Goal: Task Accomplishment & Management: Manage account settings

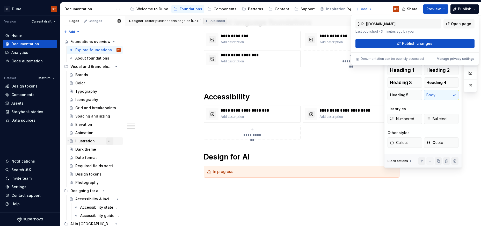
scroll to position [0, 0]
click at [134, 9] on button "Page tree" at bounding box center [133, 9] width 6 height 6
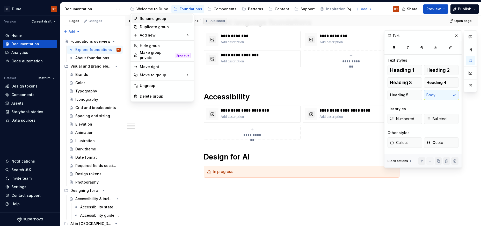
type textarea "*"
click at [145, 19] on div "Rename group" at bounding box center [165, 18] width 51 height 5
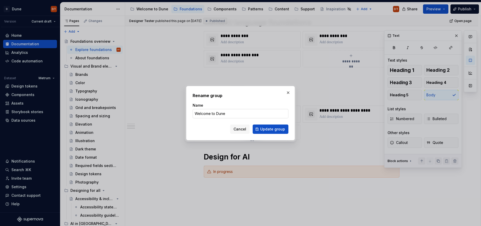
click at [215, 115] on input "Welcome to Dune" at bounding box center [240, 113] width 96 height 9
drag, startPoint x: 214, startPoint y: 114, endPoint x: 191, endPoint y: 112, distance: 23.6
click at [191, 112] on div "Rename group Name Welcome to Dune Cancel Update group" at bounding box center [240, 113] width 109 height 54
type input "About Dune"
click at [268, 130] on span "Update group" at bounding box center [272, 128] width 25 height 5
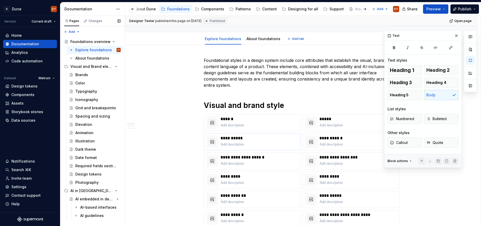
scroll to position [0, 0]
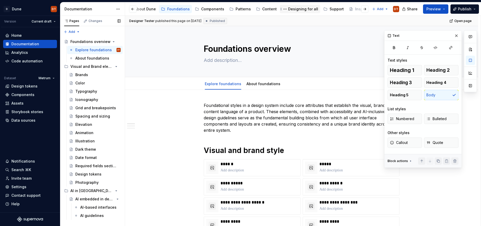
click at [293, 9] on div "Designing for all" at bounding box center [303, 8] width 30 height 5
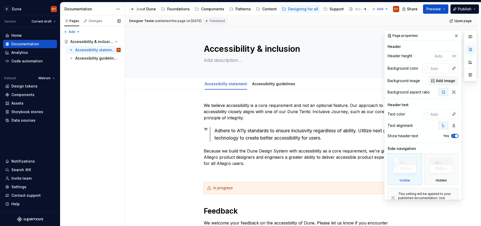
scroll to position [0, 2]
click at [282, 9] on button "Page tree" at bounding box center [285, 9] width 6 height 6
type textarea "*"
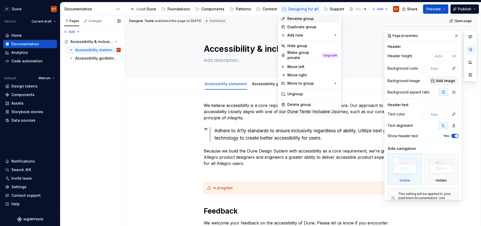
click at [291, 19] on div "Rename group" at bounding box center [312, 18] width 51 height 5
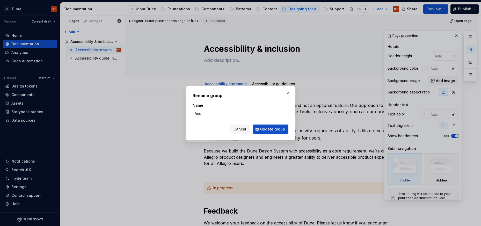
type input "Accessibility"
click at [265, 130] on span "Update group" at bounding box center [272, 128] width 25 height 5
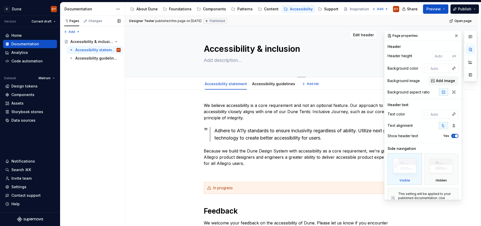
click at [255, 49] on textarea "Accessibility & inclusion" at bounding box center [301, 49] width 196 height 12
click at [256, 49] on textarea "Accessibility & inclusion" at bounding box center [301, 49] width 196 height 12
drag, startPoint x: 256, startPoint y: 49, endPoint x: 308, endPoint y: 50, distance: 51.5
click at [308, 50] on textarea "Accessibility & inclusion" at bounding box center [301, 49] width 196 height 12
type textarea "*"
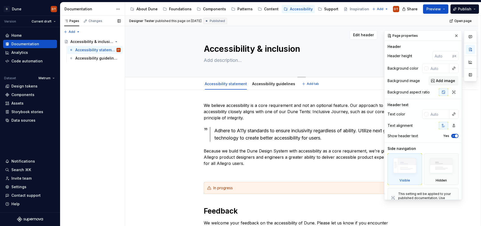
type textarea "Accessibility"
type textarea "*"
type textarea "Accessibility"
click at [163, 128] on div "We believe accessibility is a core requirement and not an optional feature. Our…" at bounding box center [301, 212] width 353 height 244
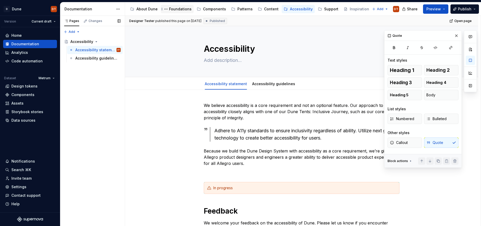
click at [176, 8] on div "Foundations" at bounding box center [180, 8] width 23 height 5
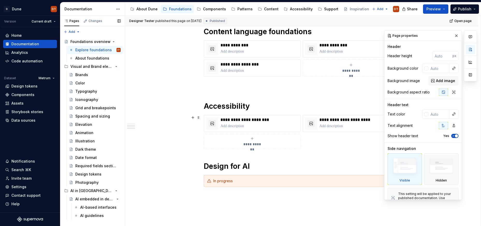
scroll to position [275, 0]
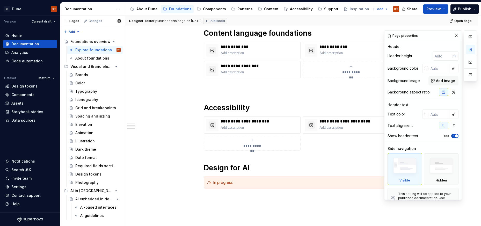
click at [187, 97] on div "**********" at bounding box center [301, 45] width 353 height 460
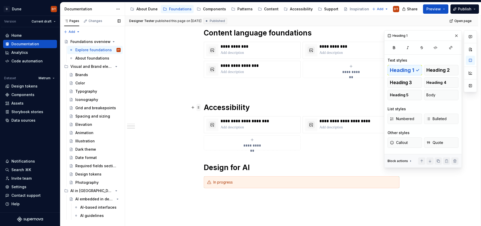
click at [199, 109] on span at bounding box center [198, 107] width 4 height 7
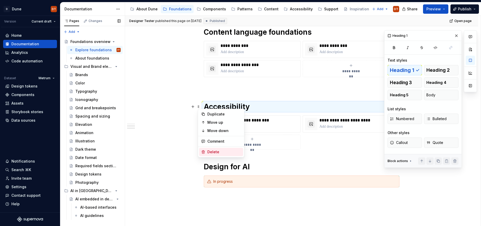
scroll to position [276, 0]
click at [211, 152] on div "Delete" at bounding box center [224, 151] width 34 height 5
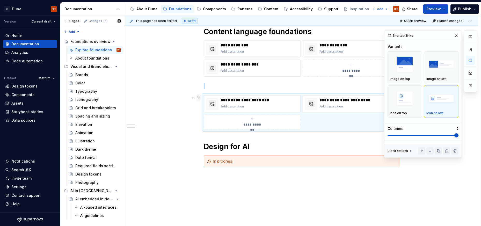
click at [200, 97] on span at bounding box center [198, 97] width 4 height 7
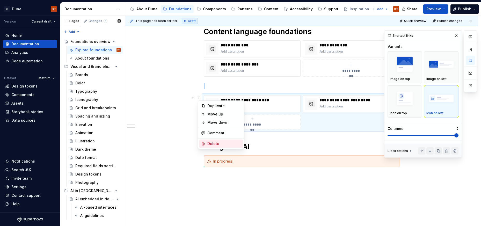
click at [216, 143] on div "Delete" at bounding box center [224, 143] width 34 height 5
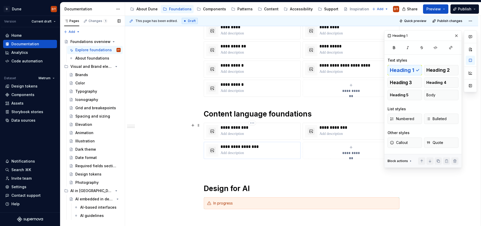
scroll to position [185, 0]
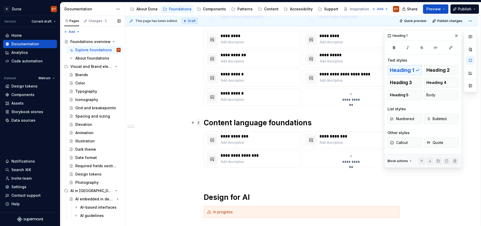
click at [199, 122] on span at bounding box center [198, 122] width 4 height 7
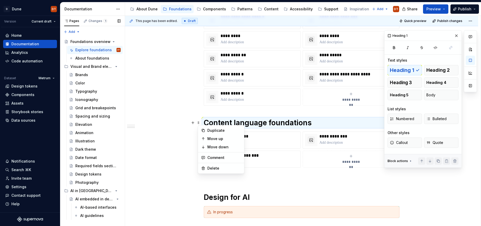
scroll to position [186, 0]
click at [209, 168] on div "Delete" at bounding box center [224, 168] width 34 height 5
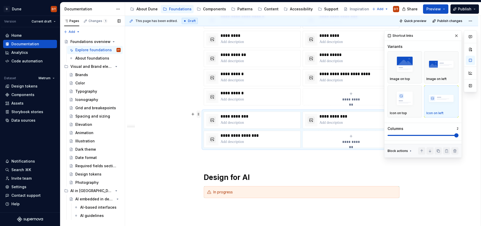
click at [200, 113] on span at bounding box center [198, 113] width 4 height 7
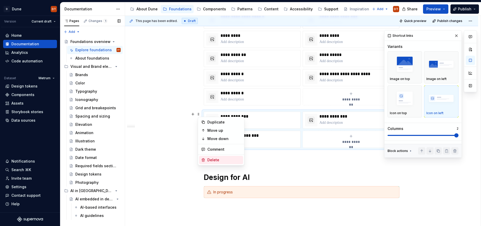
click at [210, 158] on div "Delete" at bounding box center [224, 159] width 34 height 5
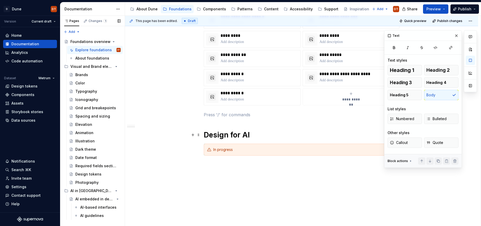
scroll to position [186, 0]
click at [199, 134] on span at bounding box center [198, 133] width 4 height 7
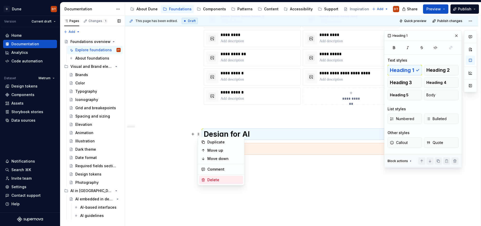
click at [224, 179] on div "Delete" at bounding box center [224, 179] width 34 height 5
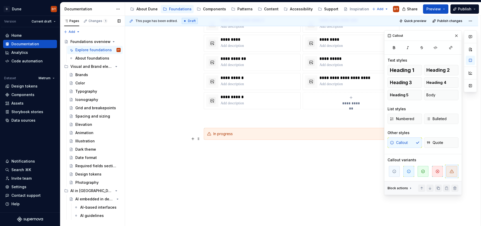
scroll to position [182, 0]
click at [199, 132] on span at bounding box center [198, 133] width 4 height 7
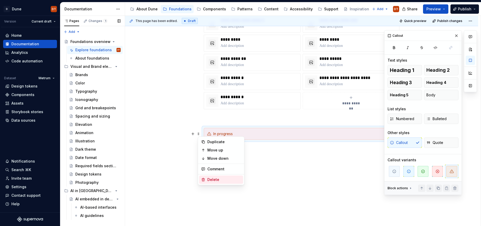
click at [213, 179] on div "Delete" at bounding box center [224, 179] width 34 height 5
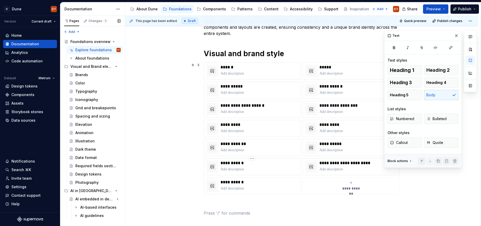
scroll to position [0, 0]
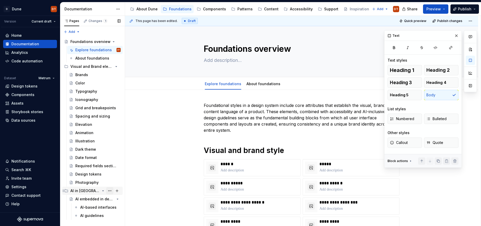
click at [109, 190] on button "Page tree" at bounding box center [109, 190] width 7 height 7
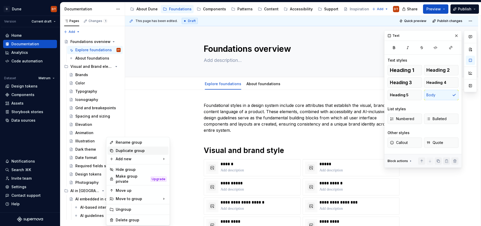
type textarea "*"
click at [127, 143] on div "Rename group" at bounding box center [141, 142] width 51 height 5
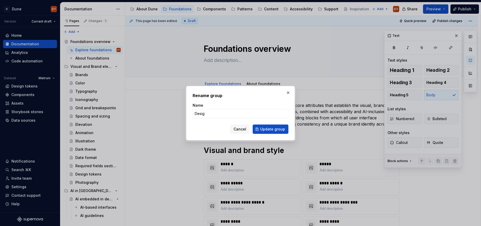
type input "Design for AI"
drag, startPoint x: 274, startPoint y: 129, endPoint x: 273, endPoint y: 132, distance: 3.4
click at [274, 129] on span "Update group" at bounding box center [272, 128] width 25 height 5
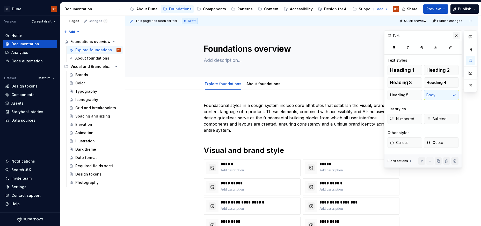
click at [455, 34] on button "button" at bounding box center [455, 35] width 7 height 7
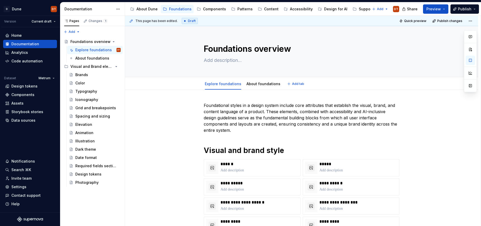
type textarea "*"
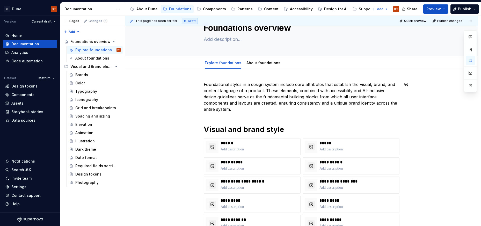
scroll to position [24, 0]
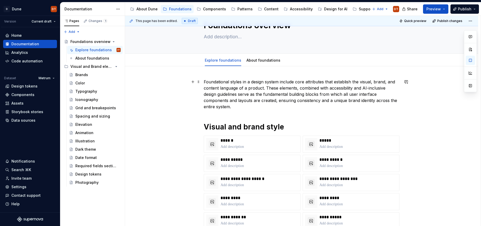
click at [383, 82] on p "Foundational styles in a design system include core attributes that establish t…" at bounding box center [302, 94] width 196 height 31
click at [375, 82] on p "Foundational styles in a design system include core attributes that establish t…" at bounding box center [302, 94] width 196 height 31
click at [374, 81] on p "Foundational styles in a design system include core attributes that establish t…" at bounding box center [302, 94] width 196 height 31
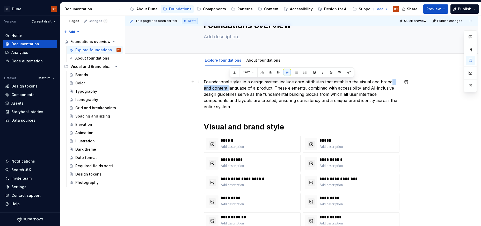
drag, startPoint x: 393, startPoint y: 83, endPoint x: 229, endPoint y: 89, distance: 164.4
click at [229, 89] on p "Foundational styles in a design system include core attributes that establish t…" at bounding box center [302, 94] width 196 height 31
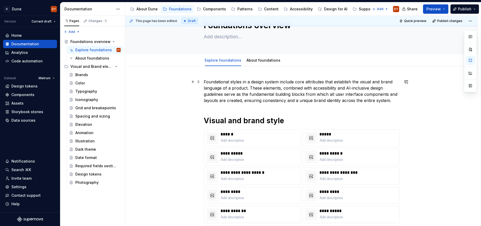
click at [238, 87] on p "Foundational styles in a design system include core attributes that establish t…" at bounding box center [302, 91] width 196 height 25
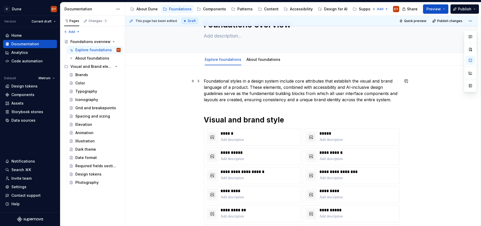
click at [315, 88] on p "Foundational styles in a design system include core attributes that establish t…" at bounding box center [302, 90] width 196 height 25
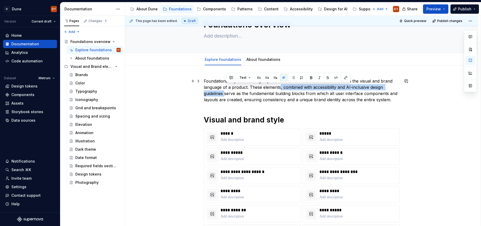
drag, startPoint x: 282, startPoint y: 88, endPoint x: 227, endPoint y: 94, distance: 55.2
click at [227, 94] on p "Foundational styles in a design system include core attributes that establish t…" at bounding box center [302, 90] width 196 height 25
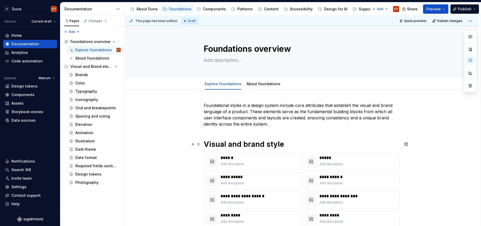
scroll to position [0, 0]
click at [269, 81] on div "About foundations" at bounding box center [263, 84] width 34 height 6
click at [265, 84] on link "About foundations" at bounding box center [263, 83] width 34 height 4
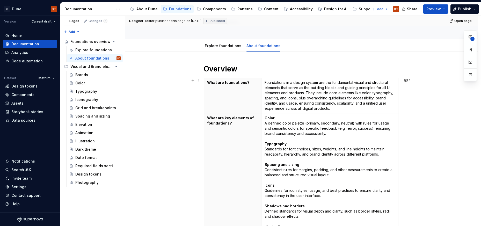
scroll to position [51, 0]
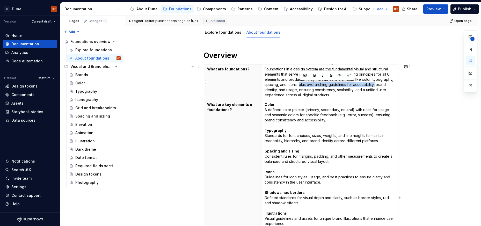
drag, startPoint x: 300, startPoint y: 85, endPoint x: 376, endPoint y: 83, distance: 75.8
click at [376, 83] on p "Foundations in a design system are the fundamental visual and structural elemen…" at bounding box center [329, 81] width 130 height 31
click at [359, 86] on p "Foundations in a design system are the fundamental visual and structural elemen…" at bounding box center [329, 81] width 130 height 31
drag, startPoint x: 354, startPoint y: 85, endPoint x: 377, endPoint y: 84, distance: 23.0
click at [377, 84] on p "Foundations in a design system are the fundamental visual and structural elemen…" at bounding box center [329, 81] width 130 height 31
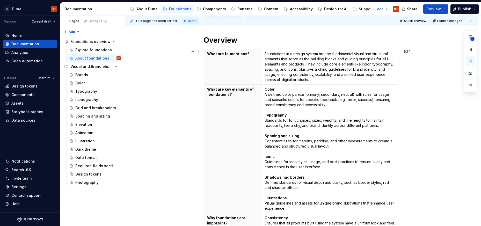
scroll to position [0, 0]
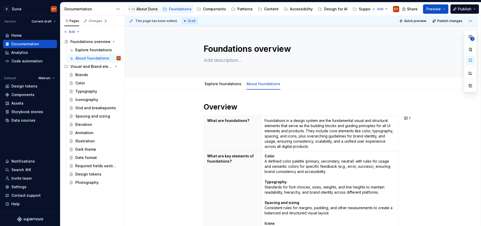
click at [144, 9] on div "About Dune" at bounding box center [146, 8] width 21 height 5
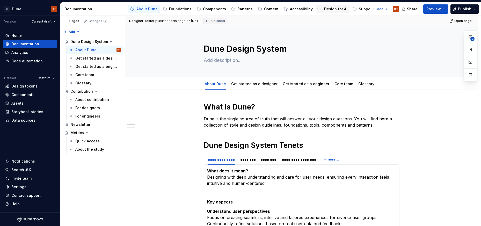
click at [327, 10] on div "Design for AI" at bounding box center [335, 8] width 23 height 5
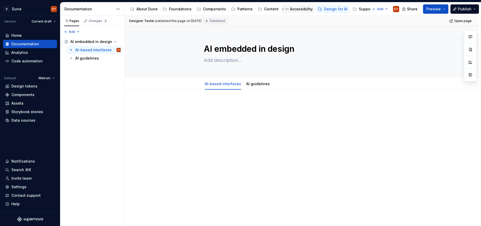
click at [296, 10] on div "Accessibility" at bounding box center [301, 8] width 23 height 5
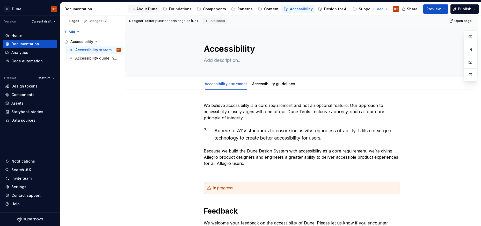
click at [143, 11] on div "About Dune" at bounding box center [146, 8] width 21 height 5
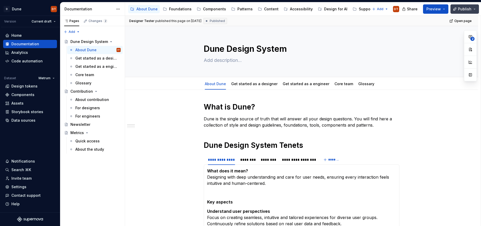
click at [463, 10] on span "Publish" at bounding box center [464, 8] width 13 height 5
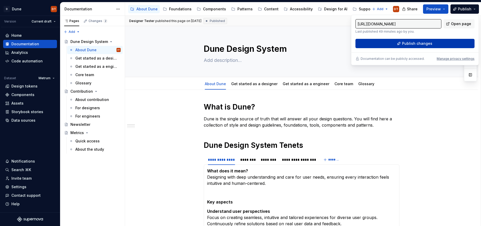
click at [406, 44] on span "Publish changes" at bounding box center [417, 43] width 30 height 5
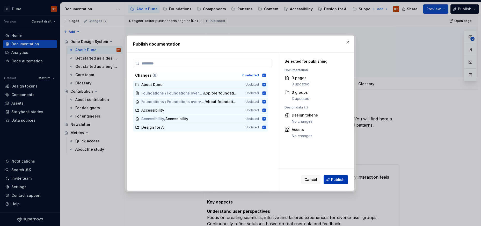
click at [339, 179] on span "Publish" at bounding box center [337, 179] width 13 height 5
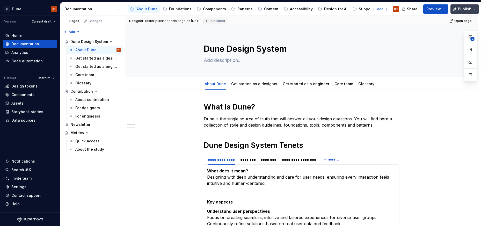
click at [475, 8] on button "Publish" at bounding box center [464, 8] width 28 height 9
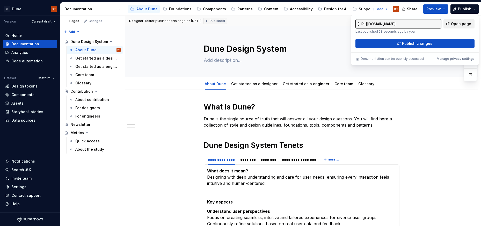
click at [462, 25] on span "Open page" at bounding box center [461, 23] width 20 height 5
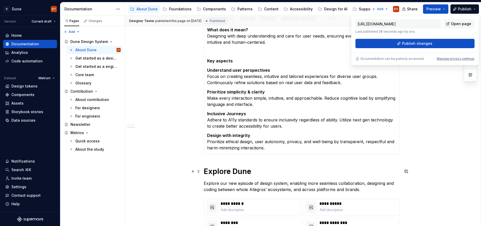
scroll to position [227, 0]
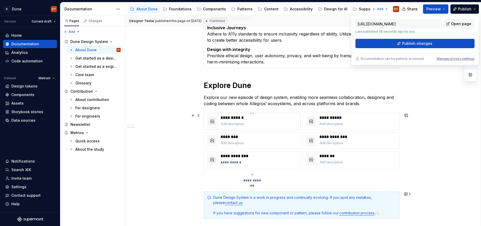
click at [267, 124] on p at bounding box center [259, 123] width 78 height 5
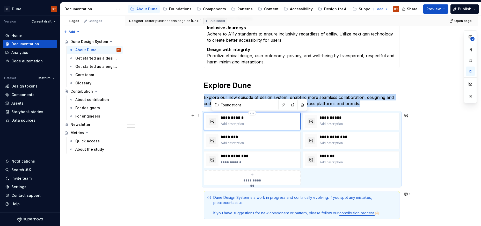
click at [218, 121] on div at bounding box center [212, 121] width 12 height 12
click at [279, 106] on button "button" at bounding box center [282, 104] width 7 height 7
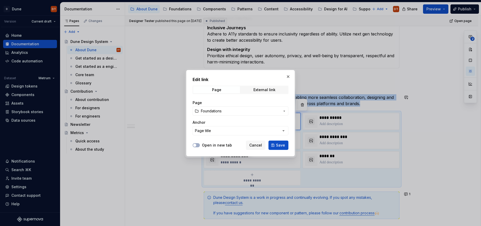
drag, startPoint x: 287, startPoint y: 77, endPoint x: 288, endPoint y: 83, distance: 6.5
click at [286, 77] on button "button" at bounding box center [287, 76] width 7 height 7
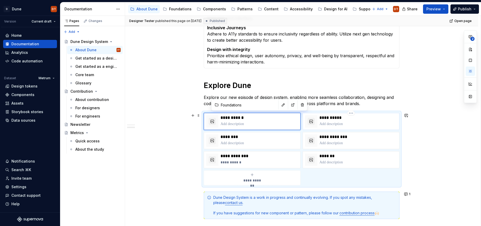
click at [336, 123] on p at bounding box center [358, 123] width 78 height 5
type textarea "*"
type input "Components"
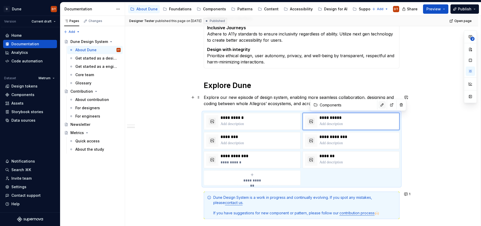
click at [378, 106] on button "button" at bounding box center [381, 104] width 7 height 7
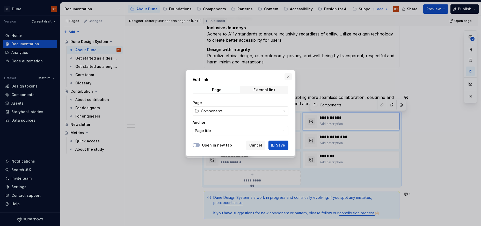
click at [288, 75] on button "button" at bounding box center [287, 76] width 7 height 7
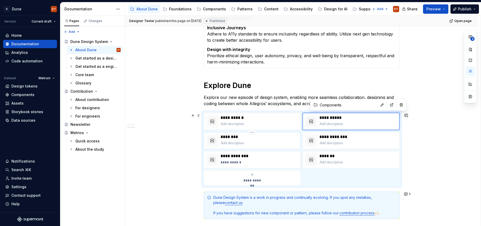
click at [222, 140] on p at bounding box center [259, 142] width 78 height 5
type textarea "*"
type input "Patterns"
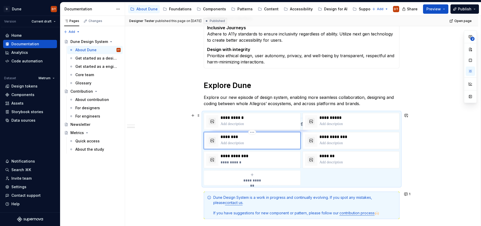
click at [246, 141] on p at bounding box center [259, 142] width 78 height 5
click at [269, 136] on p "********" at bounding box center [259, 136] width 78 height 5
click at [252, 133] on html "D Dune DT Version Current draft Home Documentation Analytics Code automation Da…" at bounding box center [240, 113] width 481 height 226
click at [229, 139] on html "D Dune DT Version Current draft Home Documentation Analytics Code automation Da…" at bounding box center [240, 113] width 481 height 226
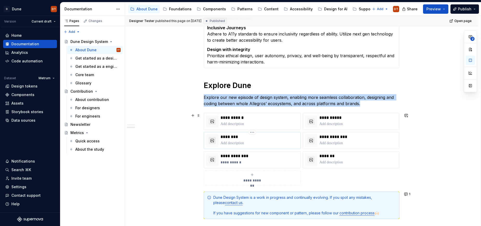
click at [215, 141] on button "button" at bounding box center [211, 140] width 7 height 7
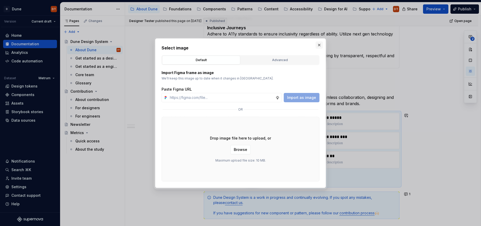
click at [318, 44] on button "button" at bounding box center [318, 44] width 7 height 7
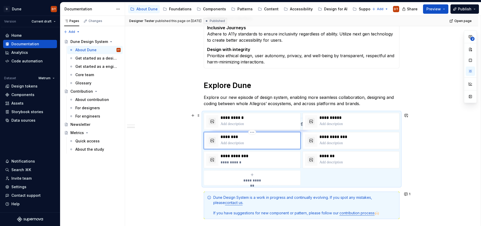
click at [274, 137] on p "********" at bounding box center [259, 136] width 78 height 5
click at [253, 134] on p "********" at bounding box center [259, 136] width 78 height 5
click at [254, 132] on html "D Dune DT Version Current draft Home Documentation Analytics Code automation Da…" at bounding box center [240, 113] width 481 height 226
click at [237, 139] on html "D Dune DT Version Current draft Home Documentation Analytics Code automation Da…" at bounding box center [240, 113] width 481 height 226
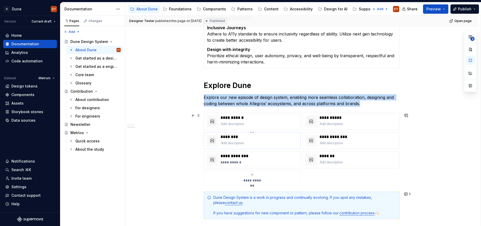
click at [217, 140] on div at bounding box center [212, 140] width 12 height 12
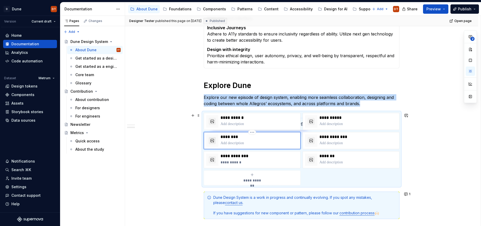
click at [214, 141] on button "button" at bounding box center [211, 140] width 7 height 7
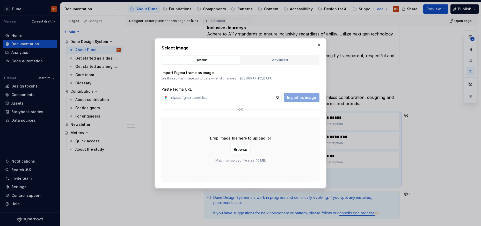
drag, startPoint x: 319, startPoint y: 44, endPoint x: 317, endPoint y: 47, distance: 3.2
click at [319, 44] on button "button" at bounding box center [318, 44] width 7 height 7
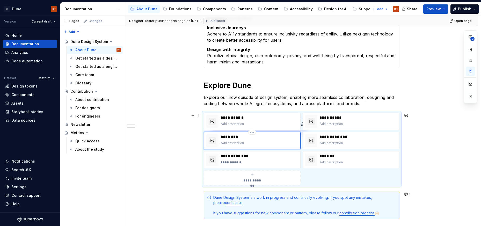
click at [169, 145] on div "**********" at bounding box center [301, 84] width 353 height 442
click at [282, 138] on p "********" at bounding box center [259, 136] width 78 height 5
click at [178, 177] on div "**********" at bounding box center [301, 84] width 353 height 442
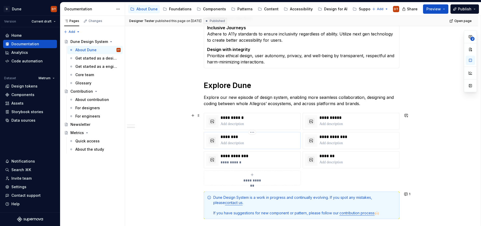
click at [262, 144] on p at bounding box center [259, 142] width 78 height 5
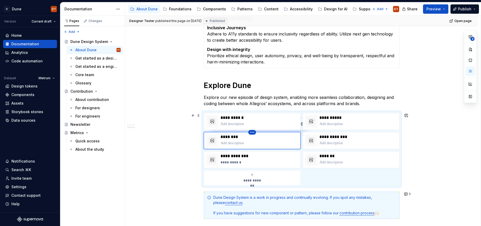
click at [253, 132] on html "D Dune DT Version Current draft Home Documentation Analytics Code automation Da…" at bounding box center [240, 113] width 481 height 226
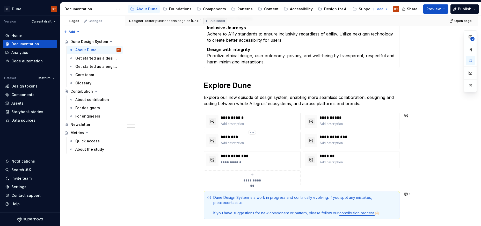
click at [236, 144] on html "D Dune DT Version Current draft Home Documentation Analytics Code automation Da…" at bounding box center [240, 113] width 481 height 226
click at [350, 142] on p at bounding box center [358, 142] width 78 height 5
type textarea "*"
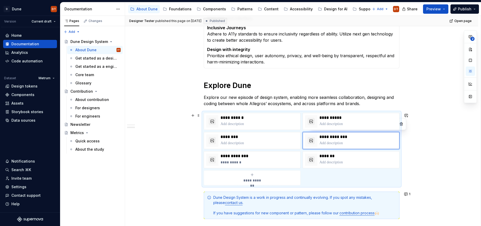
click at [163, 167] on div "**********" at bounding box center [301, 84] width 353 height 442
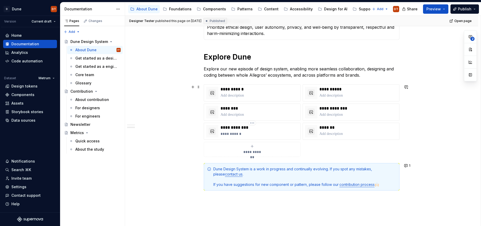
scroll to position [306, 0]
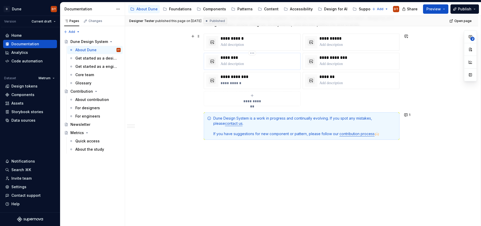
click at [250, 65] on p at bounding box center [259, 63] width 78 height 5
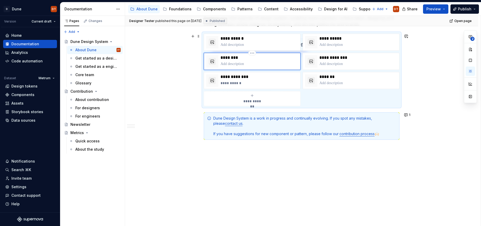
click at [234, 62] on p at bounding box center [259, 63] width 78 height 5
click at [257, 99] on span "**********" at bounding box center [252, 101] width 23 height 5
type textarea "*"
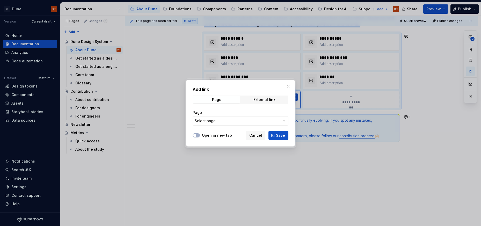
click at [285, 121] on icon "button" at bounding box center [284, 121] width 4 height 4
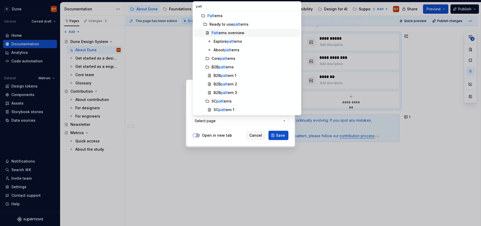
scroll to position [1, 0]
type input "patt"
click at [225, 33] on div "[PERSON_NAME] overview" at bounding box center [227, 32] width 33 height 5
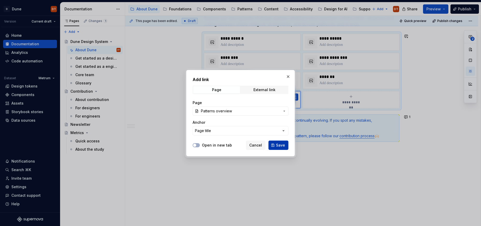
click at [281, 145] on span "Save" at bounding box center [280, 145] width 9 height 5
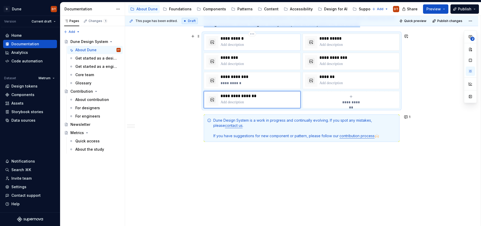
click at [279, 42] on p at bounding box center [259, 44] width 78 height 5
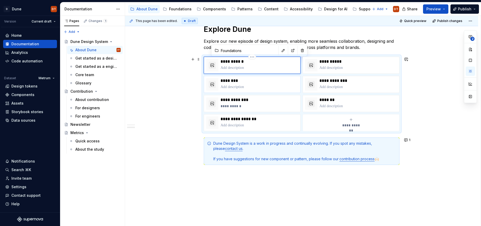
scroll to position [281, 0]
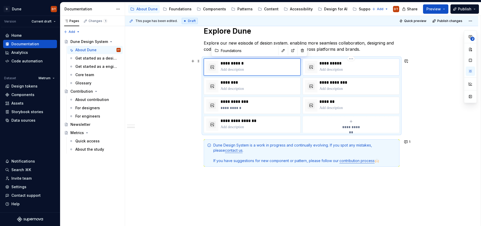
type textarea "*"
type input "Components"
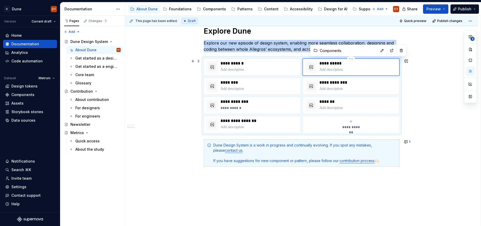
click at [336, 66] on div "**********" at bounding box center [358, 67] width 78 height 12
type textarea "*"
type input "Patterns"
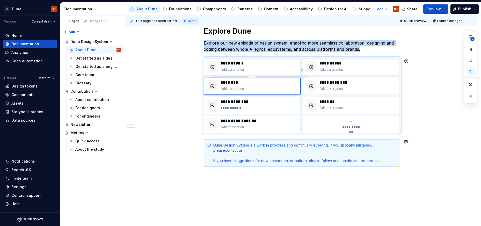
click at [265, 85] on div "********" at bounding box center [259, 86] width 78 height 12
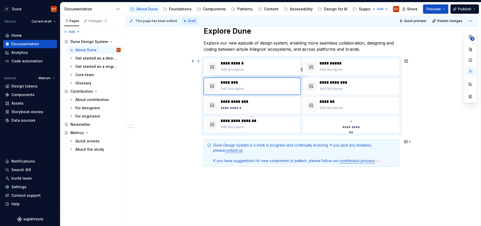
click at [256, 125] on p at bounding box center [259, 126] width 78 height 5
type textarea "*"
type input "Patterns overview"
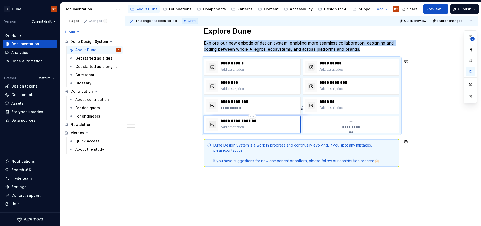
click at [215, 124] on button "button" at bounding box center [211, 124] width 7 height 7
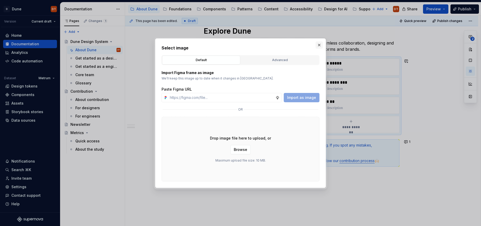
click at [318, 43] on button "button" at bounding box center [318, 44] width 7 height 7
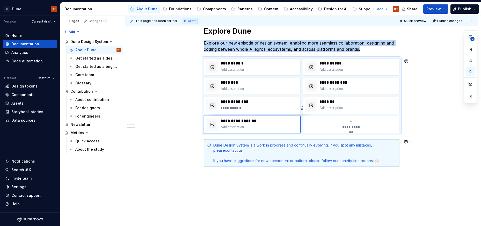
click at [347, 123] on div "**********" at bounding box center [351, 124] width 92 height 10
type textarea "*"
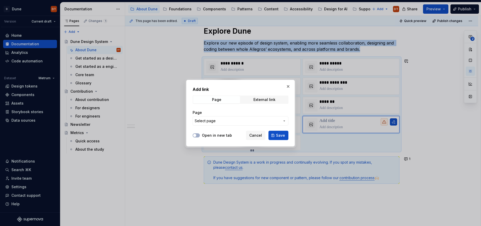
click at [283, 122] on icon "button" at bounding box center [284, 121] width 4 height 4
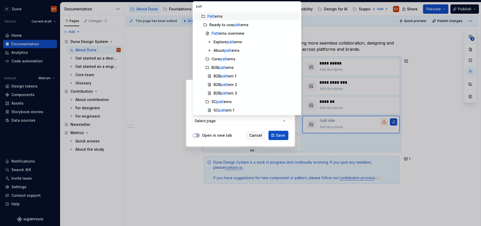
type input "patt"
drag, startPoint x: 219, startPoint y: 16, endPoint x: 225, endPoint y: 20, distance: 7.2
click at [220, 16] on div "[PERSON_NAME]" at bounding box center [214, 16] width 15 height 5
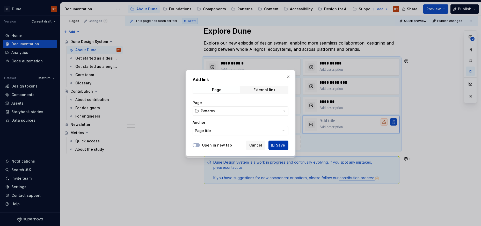
click at [277, 145] on span "Save" at bounding box center [280, 145] width 9 height 5
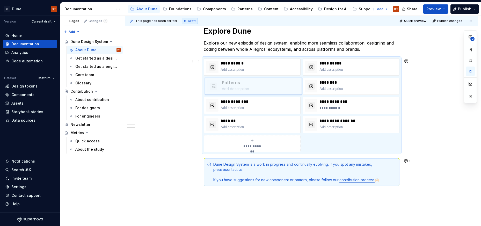
drag, startPoint x: 380, startPoint y: 117, endPoint x: 288, endPoint y: 79, distance: 99.4
click at [279, 79] on body "D Dune DT Version Current draft Home Documentation Analytics Code automation Da…" at bounding box center [240, 113] width 481 height 226
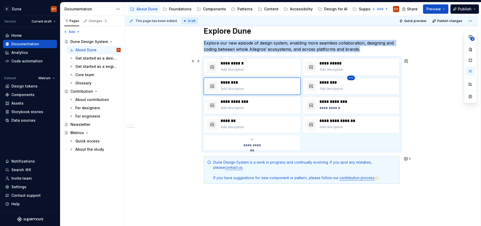
click at [353, 79] on html "D Dune DT Version Current draft Home Documentation Analytics Code automation Da…" at bounding box center [240, 113] width 481 height 226
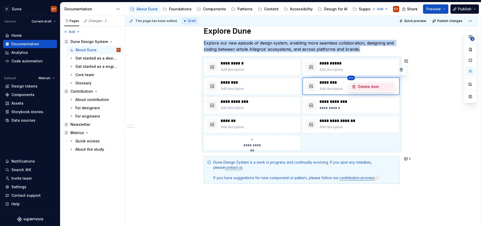
click at [358, 86] on div "Delete item" at bounding box center [375, 86] width 34 height 5
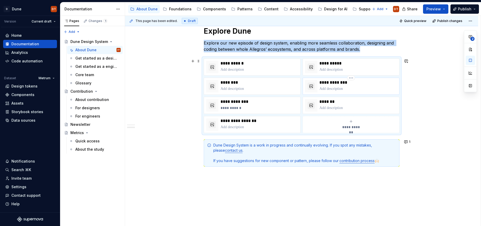
click at [332, 86] on p at bounding box center [358, 88] width 78 height 5
click at [349, 125] on span "**********" at bounding box center [351, 126] width 23 height 5
type textarea "*"
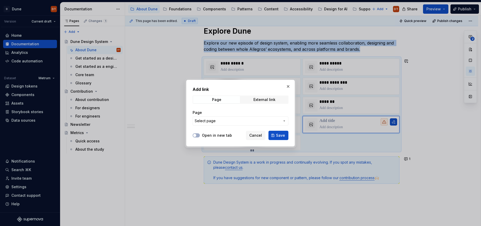
click at [286, 121] on button "Select page" at bounding box center [240, 120] width 96 height 9
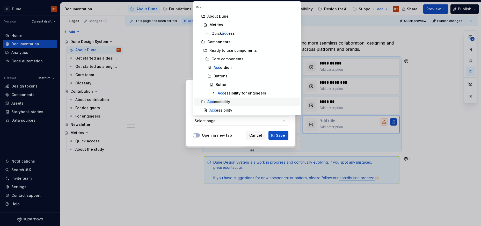
type input "acc"
click at [233, 102] on div "Acc essibility" at bounding box center [252, 101] width 91 height 5
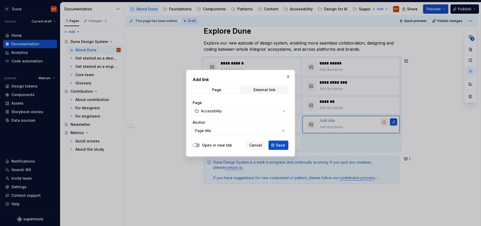
click at [283, 144] on span "Save" at bounding box center [280, 145] width 9 height 5
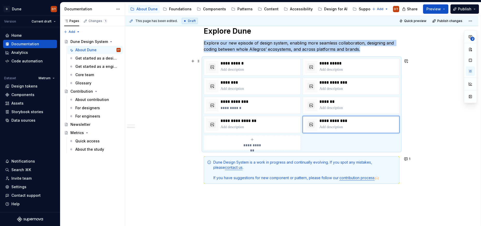
click at [413, 138] on div "**********" at bounding box center [301, 39] width 353 height 461
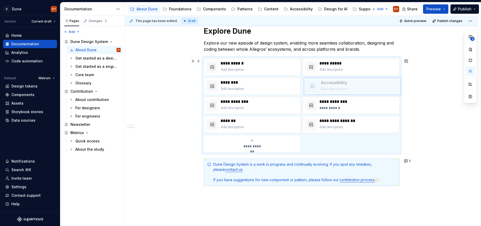
drag, startPoint x: 319, startPoint y: 123, endPoint x: 322, endPoint y: 85, distance: 38.6
click at [322, 85] on body "D Dune DT Version Current draft Home Documentation Analytics Code automation Da…" at bounding box center [240, 113] width 481 height 226
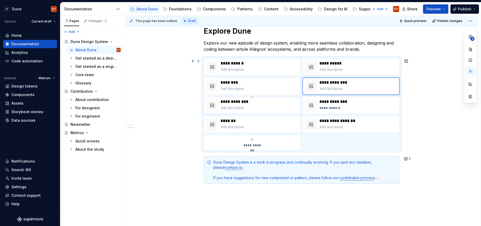
click at [254, 99] on p "**********" at bounding box center [259, 101] width 78 height 5
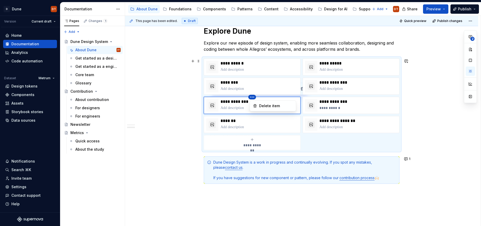
click at [253, 98] on html "D Dune DT Version Current draft Home Documentation Analytics Code automation Da…" at bounding box center [240, 113] width 481 height 226
click at [260, 104] on div "Delete item" at bounding box center [276, 105] width 34 height 5
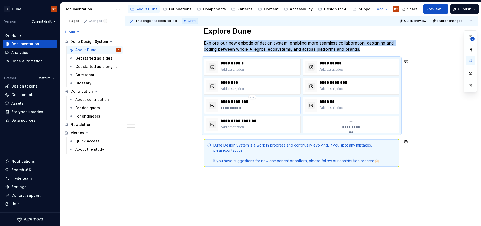
click at [282, 107] on p "**********" at bounding box center [259, 107] width 78 height 5
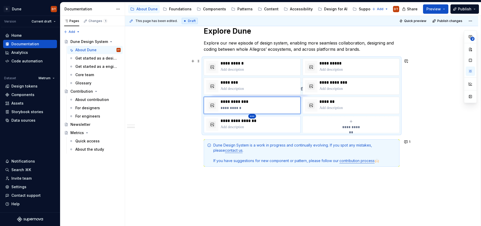
type textarea "*"
type input "Patterns overview"
click at [253, 116] on html "D Dune DT Version Current draft Home Documentation Analytics Code automation Da…" at bounding box center [240, 113] width 481 height 226
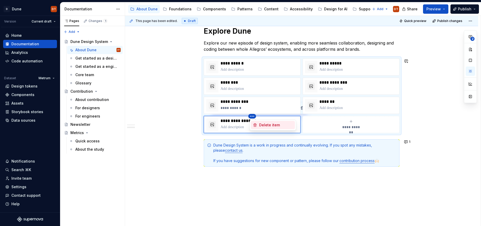
click at [265, 125] on div "Delete item" at bounding box center [276, 124] width 34 height 5
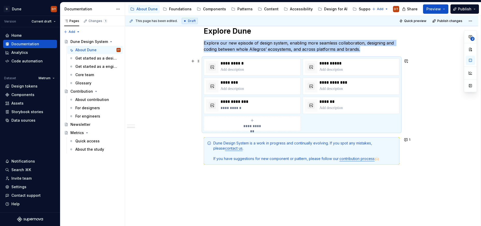
click at [261, 121] on div "**********" at bounding box center [252, 123] width 92 height 10
type textarea "*"
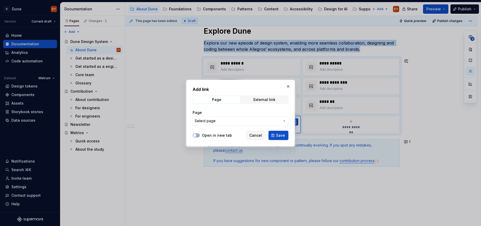
click at [285, 120] on icon "button" at bounding box center [284, 121] width 4 height 4
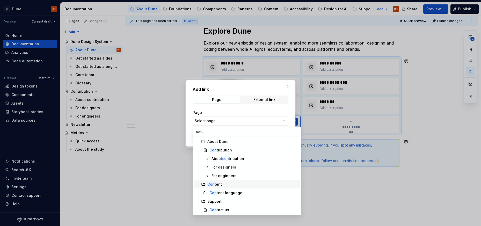
type input "cont"
click at [218, 183] on div "Cont ent" at bounding box center [214, 184] width 14 height 5
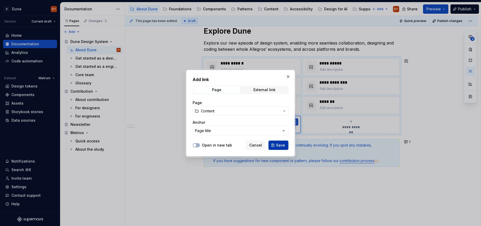
click at [281, 145] on span "Save" at bounding box center [280, 145] width 9 height 5
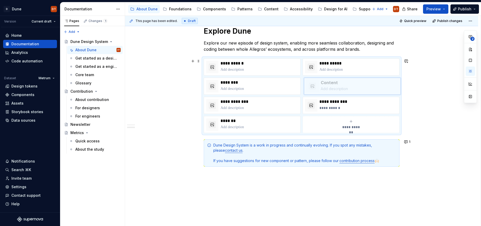
drag, startPoint x: 219, startPoint y: 125, endPoint x: 323, endPoint y: 89, distance: 110.3
click at [323, 89] on body "D Dune DT Version Current draft Home Documentation Analytics Code automation Da…" at bounding box center [240, 113] width 481 height 226
click at [236, 105] on p at bounding box center [259, 107] width 78 height 5
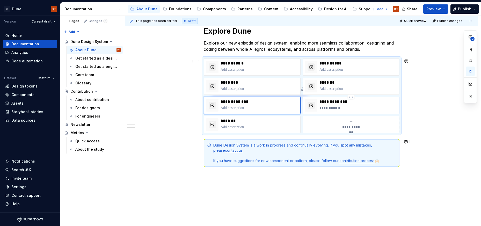
type textarea "*"
type input "AI embedded in design / AI-based interfaces"
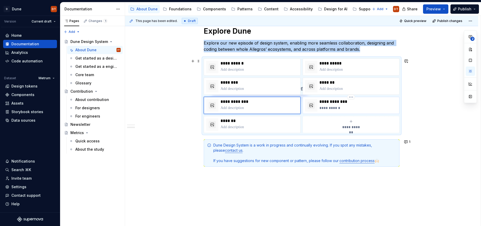
click at [332, 104] on div "**********" at bounding box center [358, 105] width 78 height 12
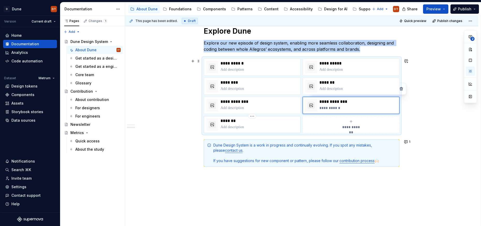
click at [265, 122] on p "*******" at bounding box center [259, 120] width 78 height 5
type textarea "*"
type input "Support"
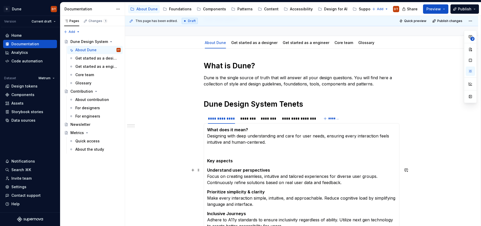
scroll to position [0, 0]
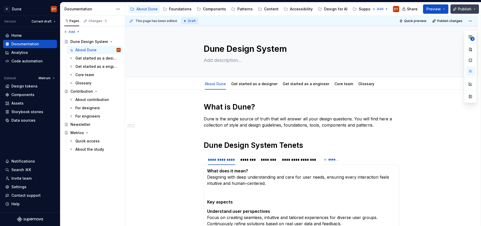
click at [464, 9] on span "Publish" at bounding box center [464, 8] width 13 height 5
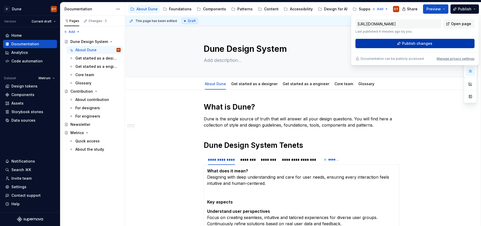
click at [411, 44] on span "Publish changes" at bounding box center [417, 43] width 30 height 5
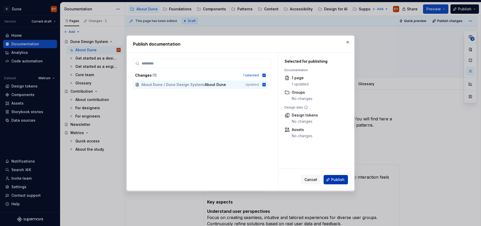
click at [340, 181] on span "Publish" at bounding box center [337, 179] width 13 height 5
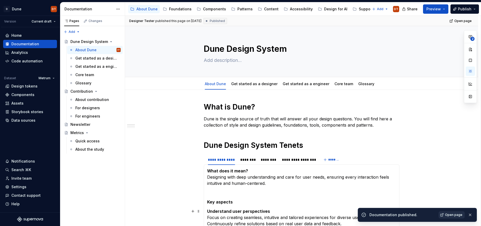
click at [454, 214] on span "Open page" at bounding box center [453, 215] width 17 height 4
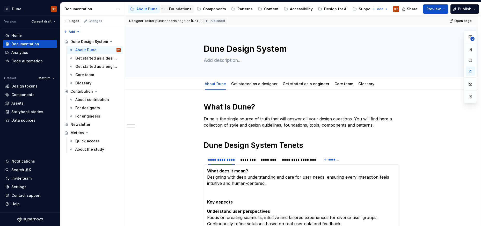
click at [182, 9] on div "Foundations" at bounding box center [180, 8] width 23 height 5
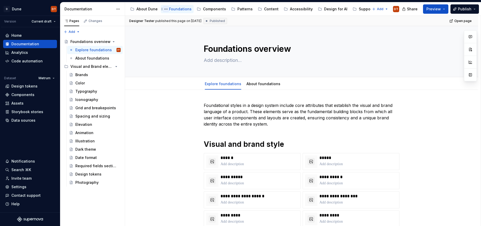
click at [166, 9] on button "Page tree" at bounding box center [166, 9] width 6 height 6
type textarea "*"
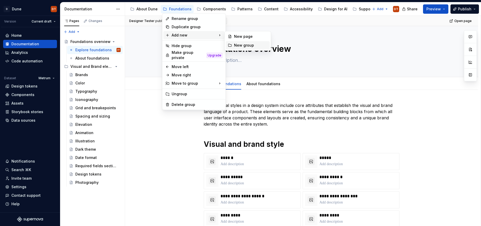
click at [237, 46] on div "New group" at bounding box center [251, 45] width 34 height 5
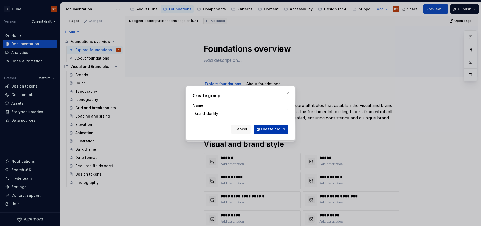
type input "Brand identity"
click at [273, 129] on span "Create group" at bounding box center [273, 128] width 24 height 5
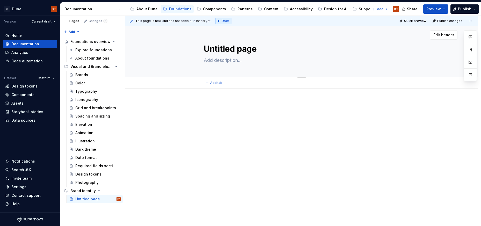
click at [260, 49] on textarea "Untitled page" at bounding box center [301, 49] width 196 height 12
type textarea "*"
type textarea "B"
type textarea "*"
type textarea "Br"
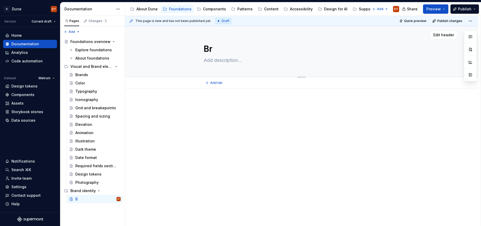
type textarea "*"
type textarea "Bra"
type textarea "*"
type textarea "Bran"
type textarea "*"
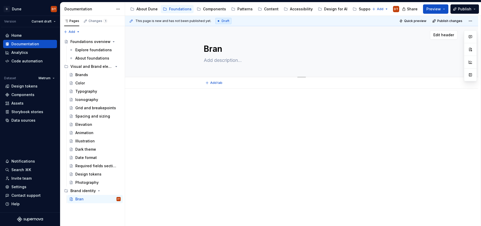
type textarea "Brand"
type textarea "*"
type textarea "Bran"
type textarea "*"
type textarea "Brand"
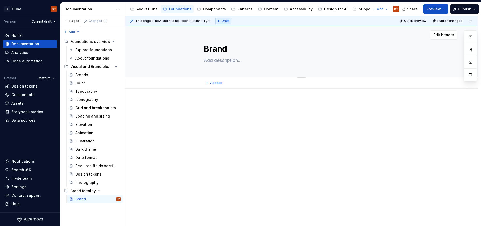
type textarea "*"
type textarea "Brands"
type textarea "*"
type textarea "Brands"
click at [238, 124] on div at bounding box center [302, 114] width 196 height 26
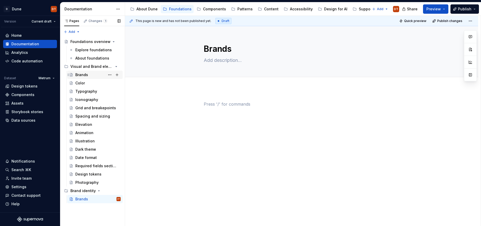
click at [80, 74] on div "Brands" at bounding box center [81, 74] width 13 height 5
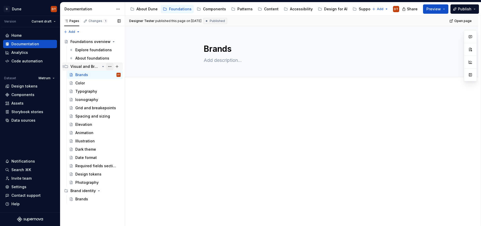
click at [110, 66] on button "Page tree" at bounding box center [109, 66] width 7 height 7
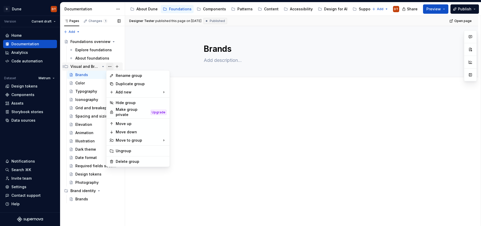
type textarea "*"
click at [126, 77] on div "Rename group" at bounding box center [141, 75] width 51 height 5
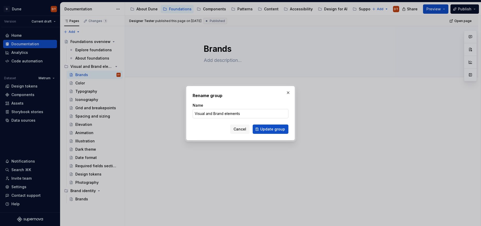
drag, startPoint x: 243, startPoint y: 113, endPoint x: 206, endPoint y: 115, distance: 36.8
click at [206, 115] on input "Visual and Brand elements" at bounding box center [240, 113] width 96 height 9
type input "Visual style"
click at [265, 129] on span "Update group" at bounding box center [272, 128] width 25 height 5
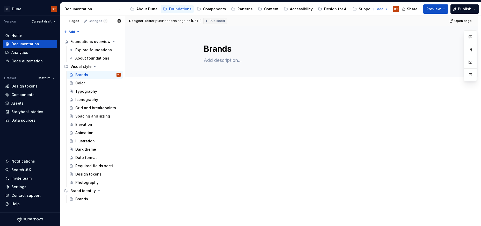
drag, startPoint x: 110, startPoint y: 75, endPoint x: 113, endPoint y: 78, distance: 4.2
click at [0, 0] on button "Page tree" at bounding box center [0, 0] width 0 height 0
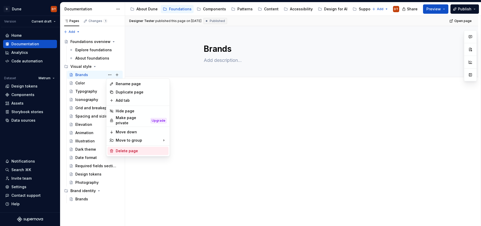
click at [126, 149] on div "Delete page" at bounding box center [141, 150] width 51 height 5
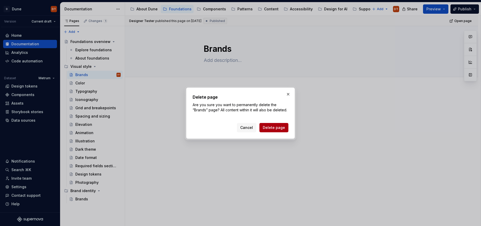
click at [275, 127] on span "Delete page" at bounding box center [274, 127] width 22 height 5
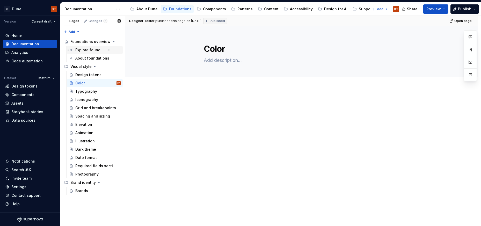
click at [80, 50] on div "Explore foundations" at bounding box center [90, 49] width 30 height 5
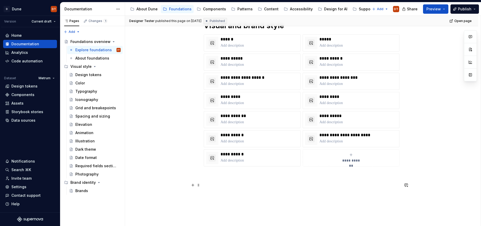
scroll to position [114, 0]
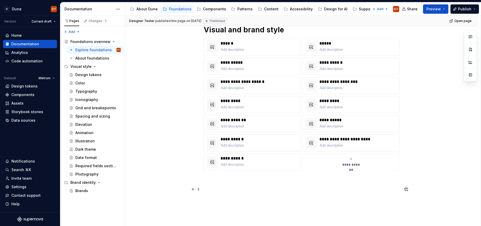
type textarea "*"
click at [205, 189] on p at bounding box center [302, 189] width 196 height 6
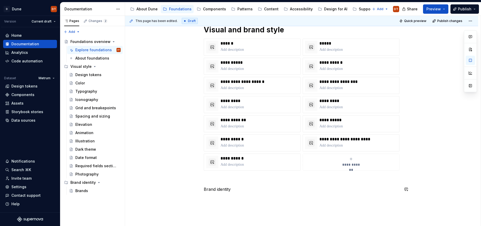
click at [212, 200] on div "**********" at bounding box center [301, 120] width 353 height 291
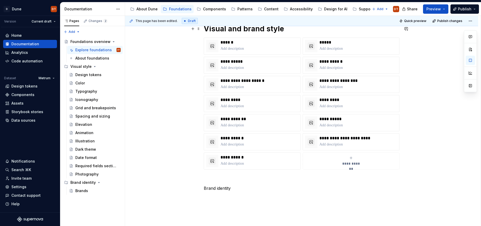
click at [247, 29] on h1 "Visual and brand style" at bounding box center [302, 28] width 196 height 9
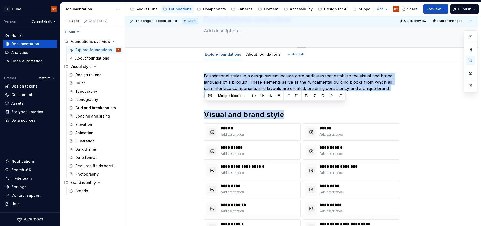
scroll to position [0, 0]
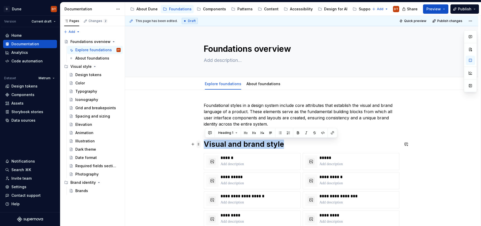
drag, startPoint x: 283, startPoint y: 28, endPoint x: 198, endPoint y: 140, distance: 140.3
click at [204, 140] on div "**********" at bounding box center [302, 212] width 196 height 220
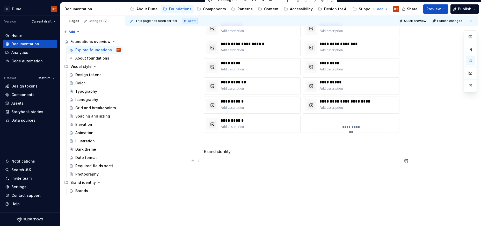
scroll to position [155, 0]
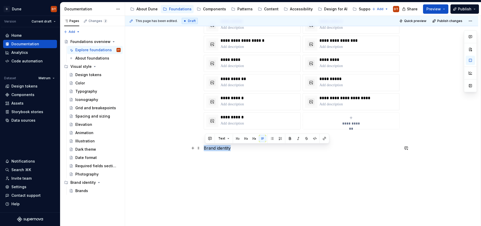
drag, startPoint x: 232, startPoint y: 150, endPoint x: 203, endPoint y: 149, distance: 28.7
click at [203, 149] on div "**********" at bounding box center [301, 84] width 353 height 300
click at [227, 138] on button "Text" at bounding box center [224, 138] width 16 height 7
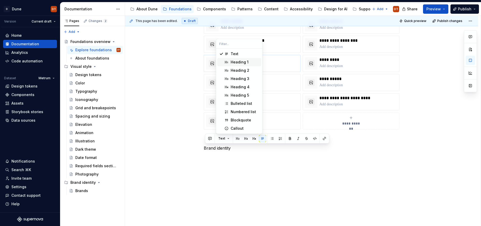
click at [236, 61] on div "Heading 1" at bounding box center [239, 61] width 18 height 5
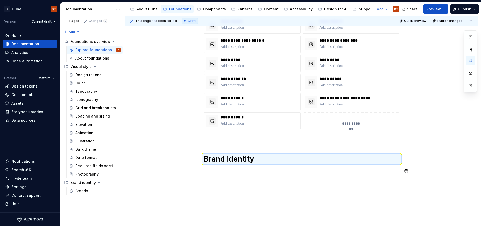
click at [219, 170] on p at bounding box center [302, 171] width 196 height 6
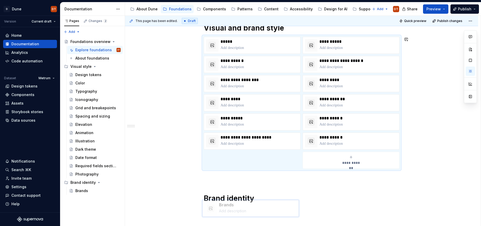
scroll to position [177, 0]
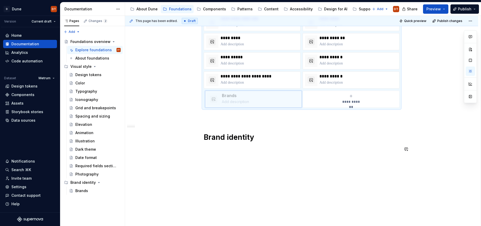
drag, startPoint x: 246, startPoint y: 68, endPoint x: 247, endPoint y: 147, distance: 78.4
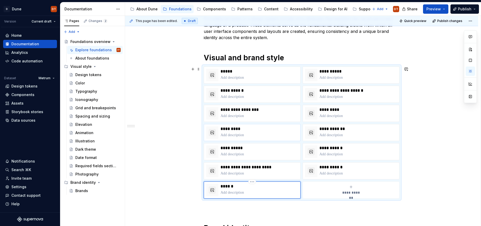
scroll to position [74, 0]
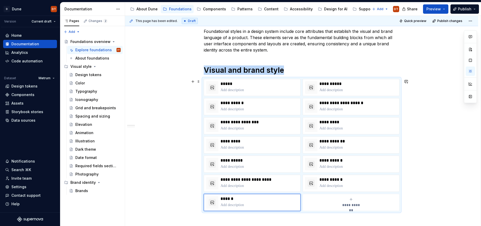
click at [353, 199] on icon "submit" at bounding box center [351, 199] width 4 height 4
type textarea "*"
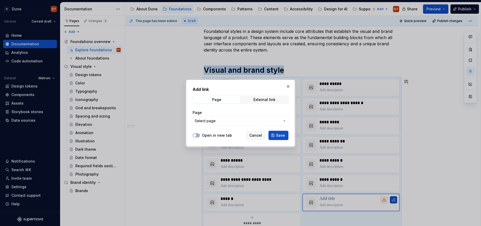
click at [283, 119] on icon "button" at bounding box center [284, 121] width 4 height 4
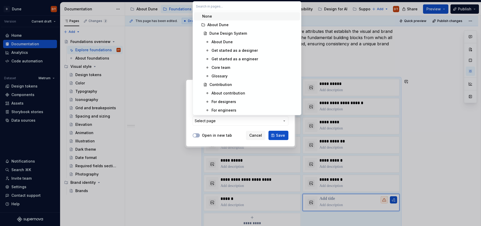
type input "c"
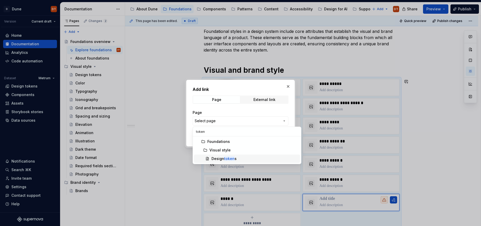
type input "token"
click at [214, 156] on div "Design token s" at bounding box center [223, 158] width 25 height 5
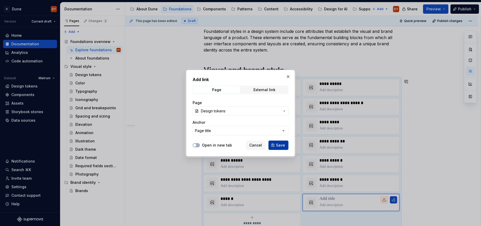
click at [278, 146] on span "Save" at bounding box center [280, 145] width 9 height 5
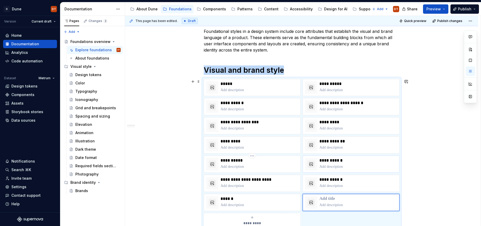
scroll to position [83, 0]
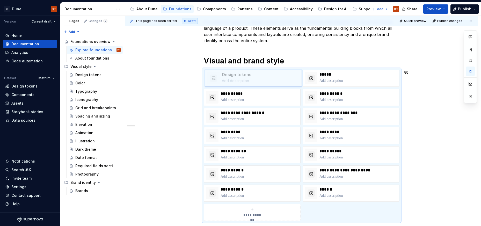
drag, startPoint x: 339, startPoint y: 186, endPoint x: 248, endPoint y: 73, distance: 144.8
click at [248, 73] on body "D Dune DT Version Current draft Home Documentation Analytics Code automation Da…" at bounding box center [240, 113] width 481 height 226
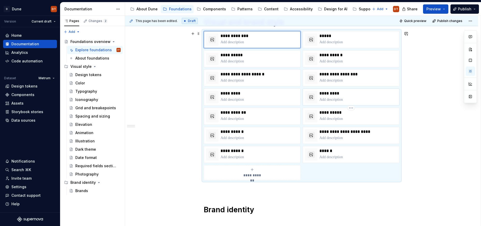
scroll to position [125, 0]
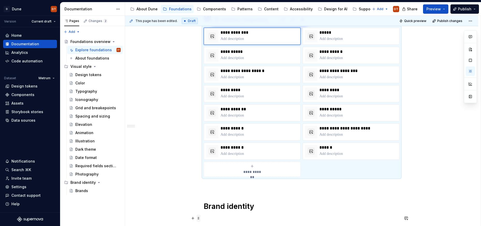
click at [199, 219] on span at bounding box center [198, 217] width 4 height 7
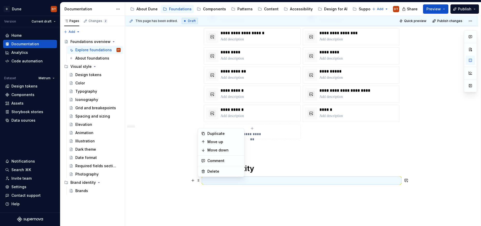
scroll to position [166, 0]
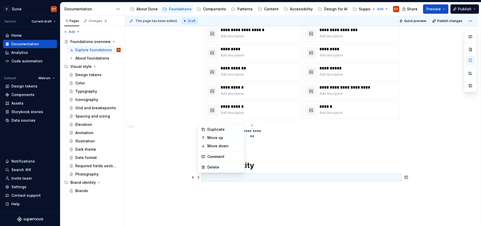
click at [208, 176] on p at bounding box center [302, 177] width 196 height 6
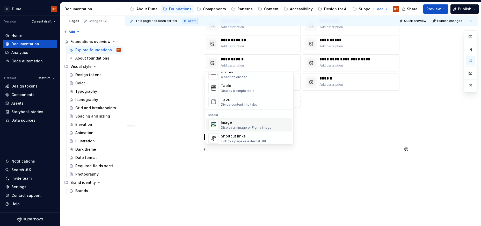
scroll to position [186, 0]
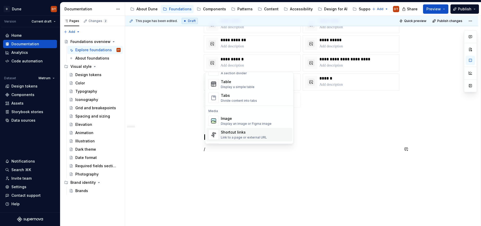
click at [229, 133] on div "Shortcut links" at bounding box center [244, 132] width 46 height 5
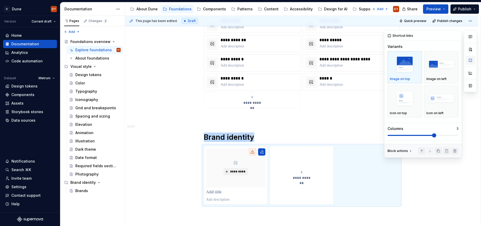
click at [470, 59] on button "button" at bounding box center [469, 60] width 9 height 9
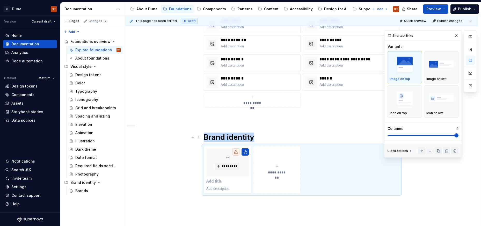
click at [457, 134] on span at bounding box center [422, 135] width 71 height 4
click at [435, 100] on img "button" at bounding box center [441, 98] width 30 height 19
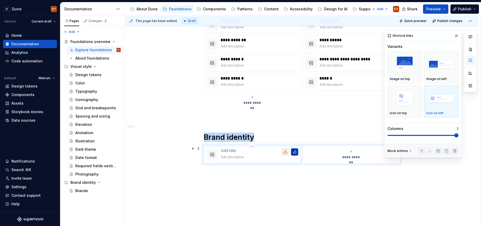
click at [295, 153] on button "button" at bounding box center [294, 151] width 7 height 7
type textarea "*"
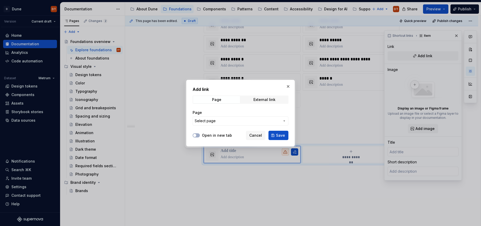
click at [282, 120] on icon "button" at bounding box center [284, 121] width 4 height 4
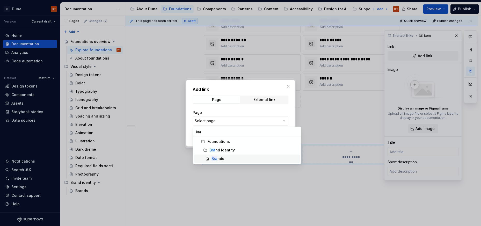
type input "bra"
click at [216, 157] on mark "Bra" at bounding box center [214, 158] width 6 height 4
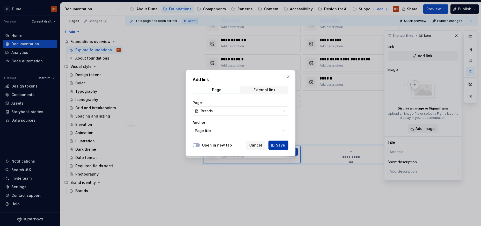
click at [276, 146] on span "Save" at bounding box center [280, 145] width 9 height 5
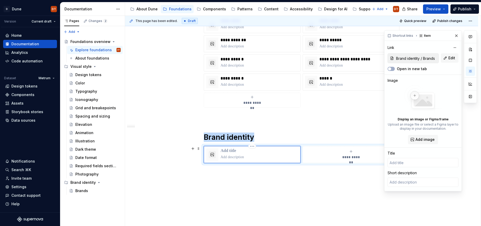
type textarea "*"
type input "Brands"
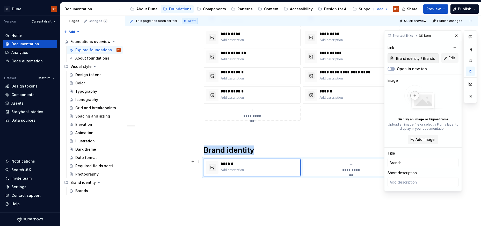
click at [343, 164] on div "**********" at bounding box center [351, 167] width 92 height 10
type textarea "*"
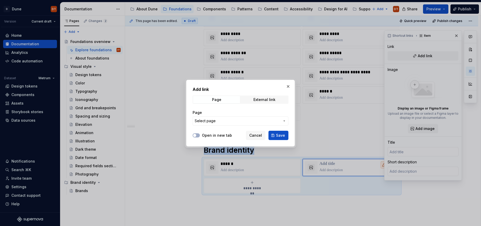
click at [282, 121] on icon "button" at bounding box center [284, 121] width 4 height 4
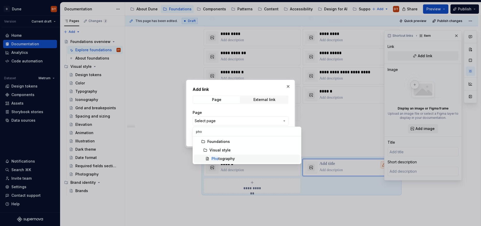
type input "pho"
click at [230, 157] on div "Pho tography" at bounding box center [222, 158] width 23 height 5
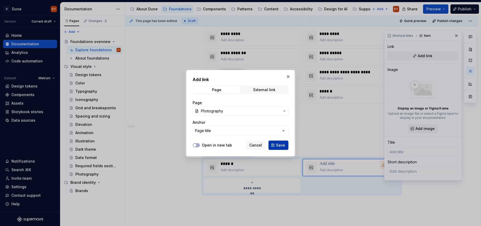
click at [283, 147] on span "Save" at bounding box center [280, 145] width 9 height 5
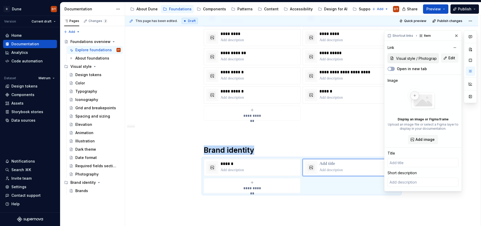
type textarea "*"
type input "Photography"
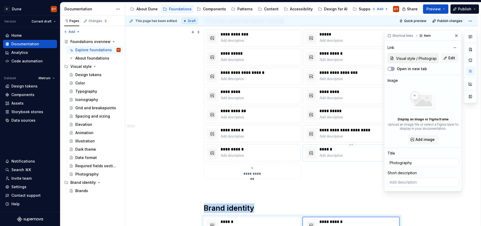
scroll to position [118, 0]
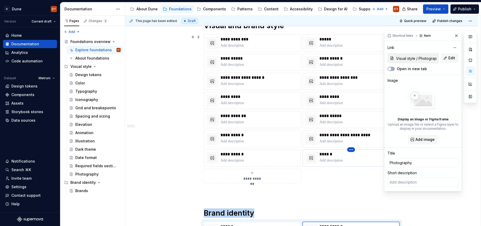
type textarea "*"
type input "Brands"
type input "Visual style / Brands"
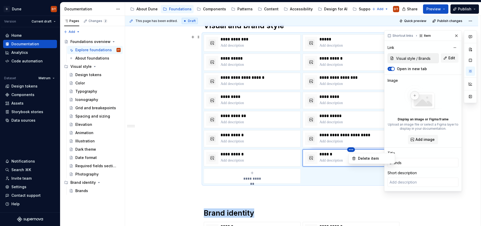
click at [352, 150] on html "D Dune DT Version Current draft Home Documentation Analytics Code automation Da…" at bounding box center [240, 113] width 481 height 226
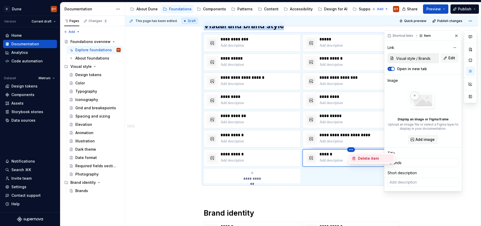
click at [362, 159] on div "Delete item" at bounding box center [375, 158] width 34 height 5
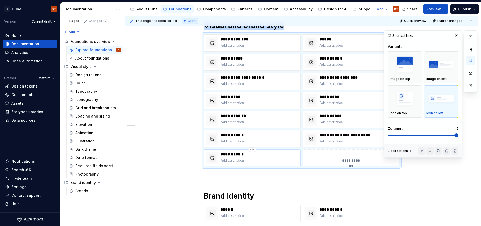
click at [252, 152] on p "**********" at bounding box center [259, 154] width 78 height 5
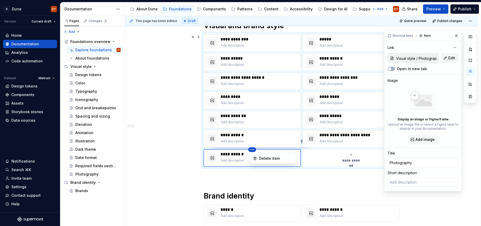
click at [253, 149] on html "D Dune DT Version Current draft Home Documentation Analytics Code automation Da…" at bounding box center [240, 113] width 481 height 226
click at [266, 157] on div "Delete item" at bounding box center [276, 158] width 34 height 5
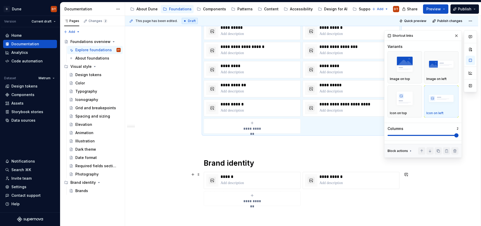
scroll to position [145, 0]
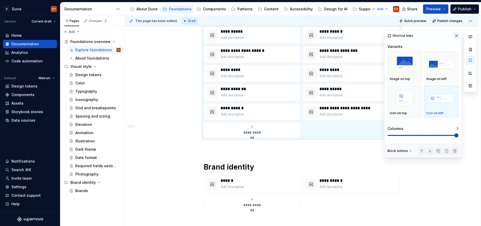
click at [456, 35] on button "button" at bounding box center [455, 35] width 7 height 7
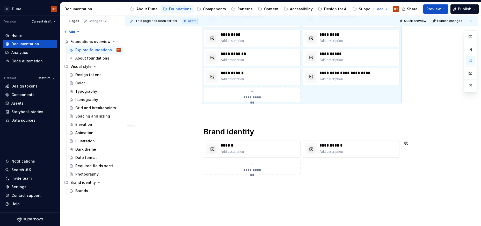
scroll to position [175, 0]
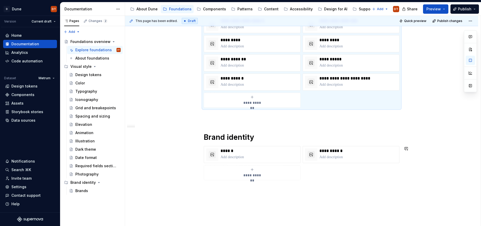
click at [296, 191] on div "**********" at bounding box center [301, 84] width 353 height 339
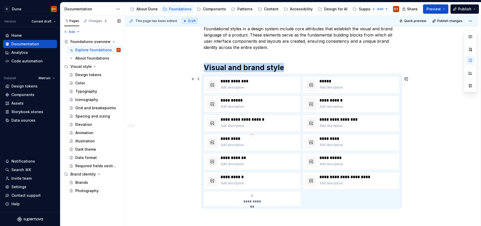
scroll to position [55, 0]
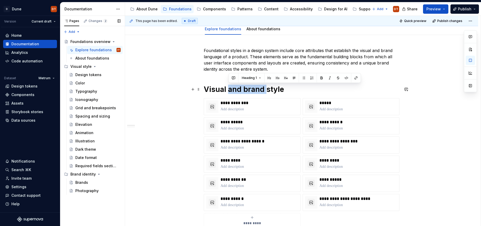
drag, startPoint x: 267, startPoint y: 89, endPoint x: 230, endPoint y: 90, distance: 37.3
click at [230, 90] on h1 "Visual and brand style" at bounding box center [302, 89] width 196 height 9
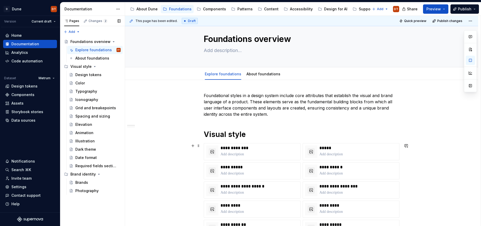
scroll to position [0, 0]
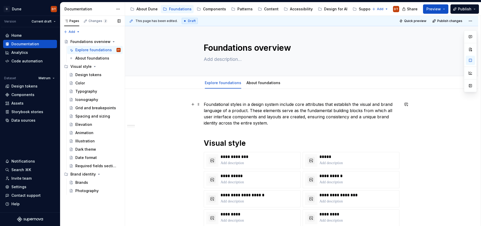
click at [287, 108] on p "Foundational styles in a design system include core attributes that establish t…" at bounding box center [302, 113] width 196 height 25
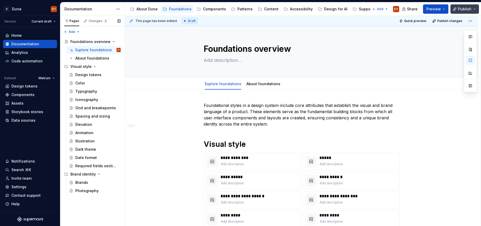
click at [463, 9] on span "Publish" at bounding box center [464, 8] width 13 height 5
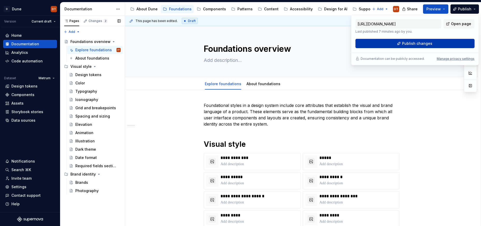
click at [417, 43] on span "Publish changes" at bounding box center [417, 43] width 30 height 5
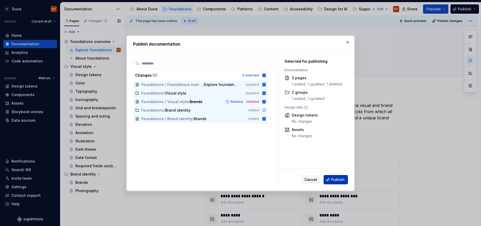
click at [338, 176] on button "Publish" at bounding box center [335, 179] width 24 height 9
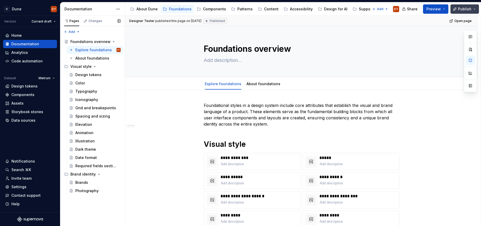
click at [467, 9] on span "Publish" at bounding box center [464, 8] width 13 height 5
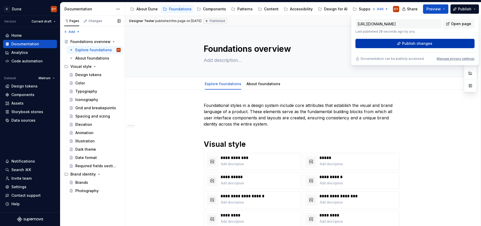
click at [414, 43] on span "Publish changes" at bounding box center [417, 43] width 30 height 5
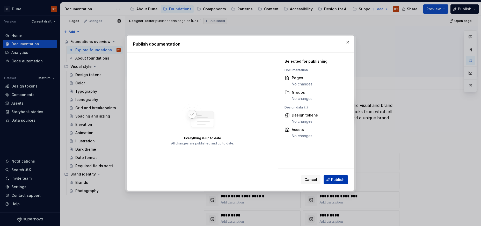
click at [338, 180] on span "Publish" at bounding box center [337, 179] width 13 height 5
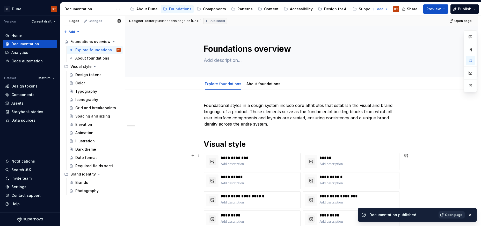
click at [452, 216] on span "Open page" at bounding box center [453, 215] width 17 height 4
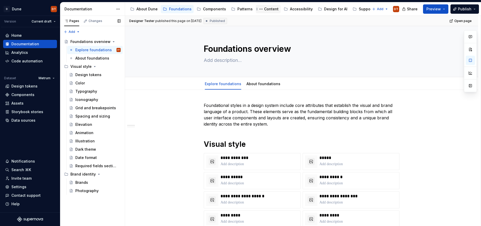
click at [268, 10] on div "Content" at bounding box center [271, 8] width 14 height 5
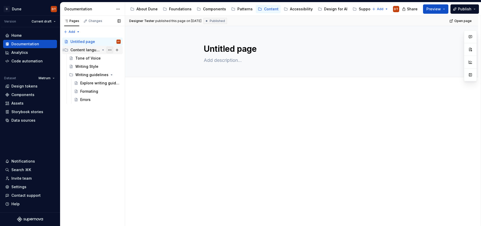
click at [109, 49] on button "Page tree" at bounding box center [109, 49] width 7 height 7
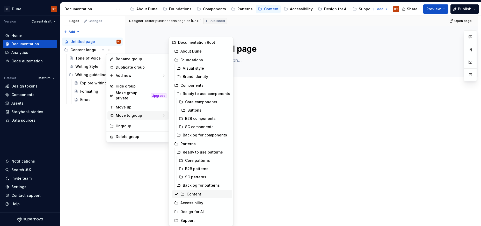
click at [200, 192] on div "Content" at bounding box center [207, 193] width 43 height 5
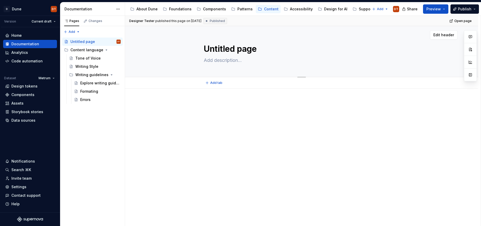
click at [263, 51] on textarea "Untitled page" at bounding box center [301, 49] width 196 height 12
type textarea "*"
type textarea "C"
type textarea "*"
type textarea "Co"
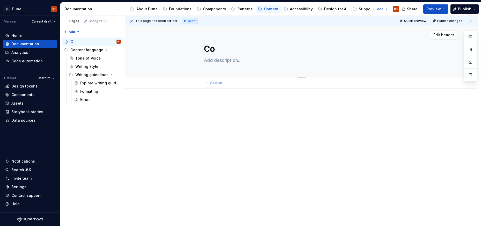
type textarea "*"
type textarea "Con"
type textarea "*"
type textarea "Cont"
type textarea "*"
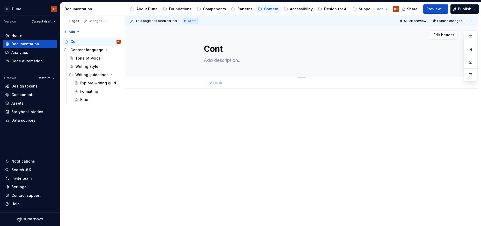
type textarea "Conte"
type textarea "*"
type textarea "Content"
type textarea "*"
type textarea "Content"
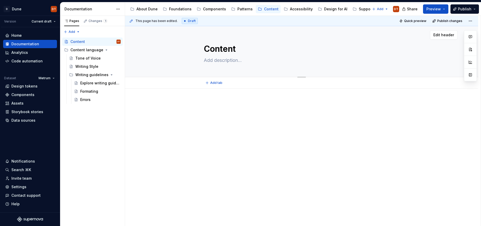
type textarea "*"
type textarea "Content D"
type textarea "*"
type textarea "Content De"
type textarea "*"
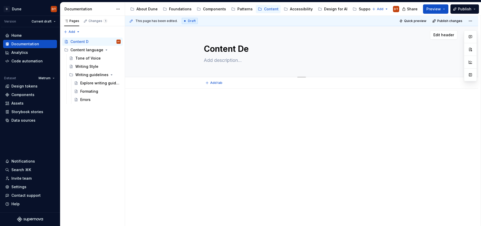
type textarea "Content Des"
type textarea "*"
type textarea "Content Desi"
type textarea "*"
type textarea "Content Desig"
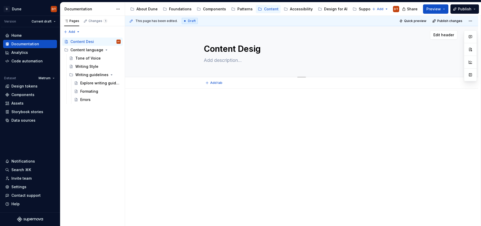
type textarea "*"
type textarea "Content Design"
type textarea "*"
type textarea "Content Design"
type textarea "*"
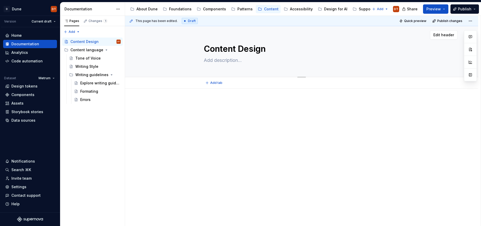
type textarea "Content Design S"
type textarea "*"
type textarea "Content Design Sy"
type textarea "*"
type textarea "Content Design S"
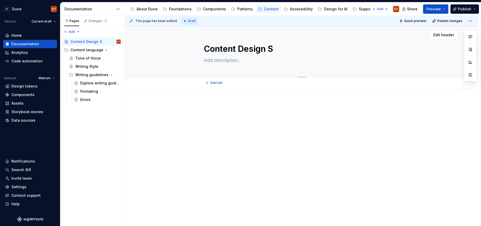
type textarea "*"
type textarea "Content Design"
type textarea "*"
type textarea "Content Design"
type textarea "*"
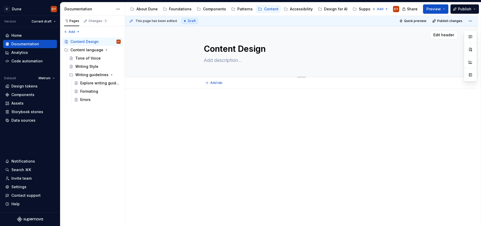
type textarea "Content Desig"
type textarea "*"
type textarea "Content Desi"
type textarea "*"
type textarea "Content Des"
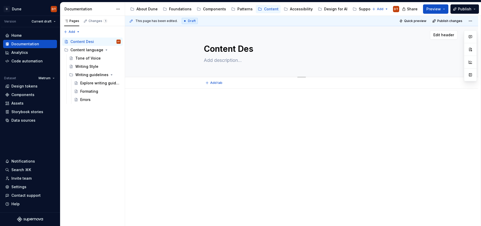
type textarea "*"
type textarea "Content De"
type textarea "*"
type textarea "Content D"
type textarea "*"
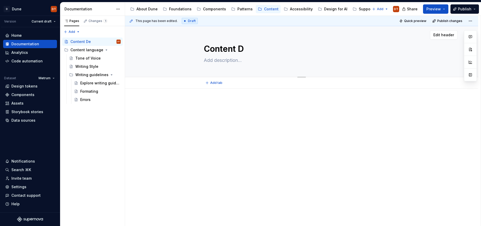
type textarea "Content"
type textarea "*"
type textarea "Content"
type textarea "*"
type textarea "Content"
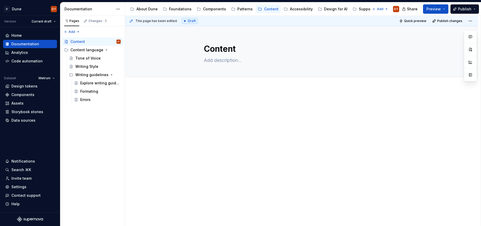
click at [193, 123] on div at bounding box center [301, 141] width 353 height 106
click at [109, 42] on button "Page tree" at bounding box center [109, 41] width 7 height 7
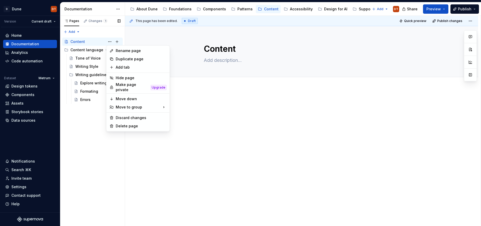
click at [83, 41] on div "Pages Changes 1 Add Accessibility guide for tree Page tree. Navigate the tree w…" at bounding box center [92, 121] width 65 height 210
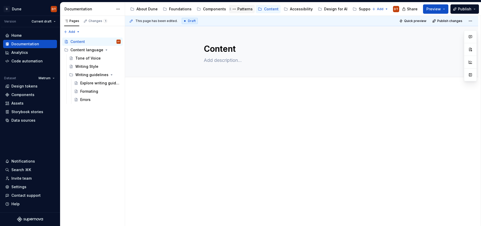
click at [240, 10] on div "Patterns" at bounding box center [244, 8] width 15 height 5
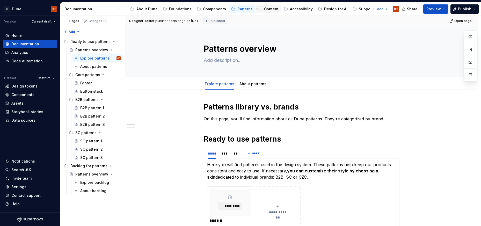
click at [267, 10] on div "Content" at bounding box center [271, 8] width 14 height 5
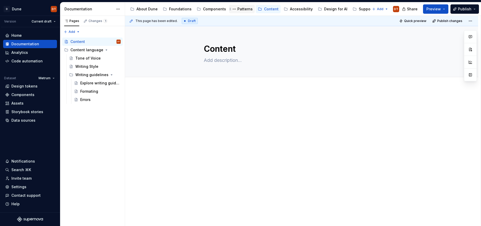
click at [238, 10] on div "Patterns" at bounding box center [244, 8] width 15 height 5
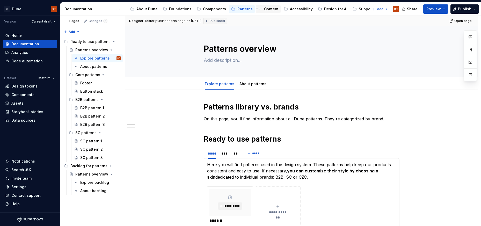
click at [264, 10] on div "Content" at bounding box center [271, 8] width 14 height 5
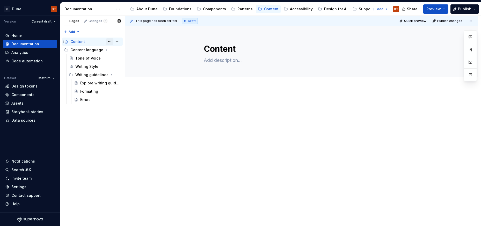
click at [108, 41] on button "Page tree" at bounding box center [109, 41] width 7 height 7
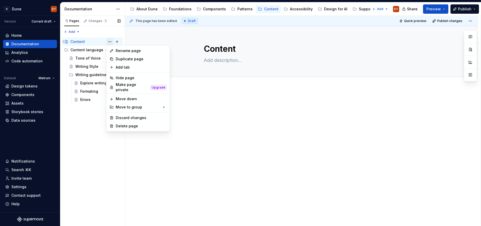
type textarea "*"
click at [124, 52] on div "Rename page" at bounding box center [141, 50] width 51 height 5
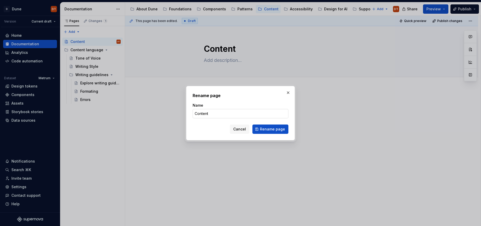
click at [214, 112] on input "Content" at bounding box center [240, 113] width 96 height 9
type input "Content overview"
drag, startPoint x: 270, startPoint y: 130, endPoint x: 259, endPoint y: 125, distance: 12.4
click at [270, 130] on span "Rename page" at bounding box center [272, 128] width 25 height 5
type textarea "*"
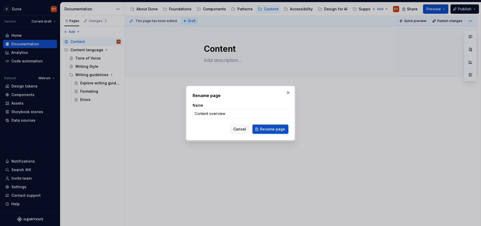
type textarea "Content overview"
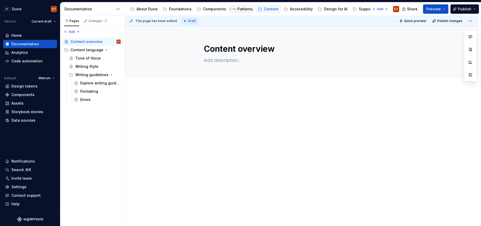
click at [242, 11] on div "Patterns" at bounding box center [244, 8] width 15 height 5
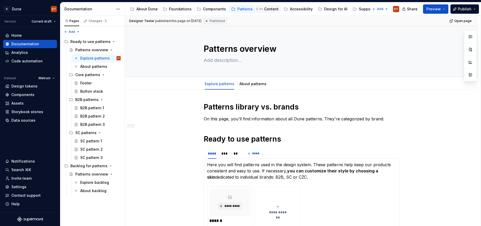
click at [266, 10] on div "Content" at bounding box center [271, 8] width 14 height 5
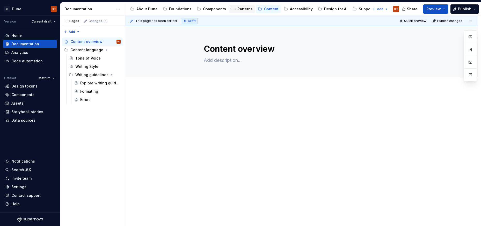
click at [243, 9] on div "Patterns" at bounding box center [244, 8] width 15 height 5
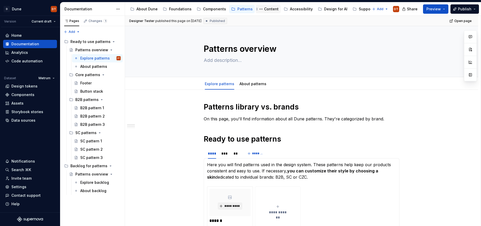
click at [267, 10] on div "Content" at bounding box center [271, 8] width 14 height 5
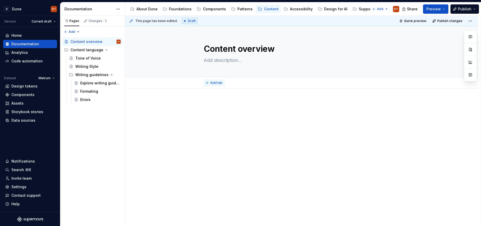
type textarea "*"
click at [214, 83] on span "Add tab" at bounding box center [216, 83] width 12 height 4
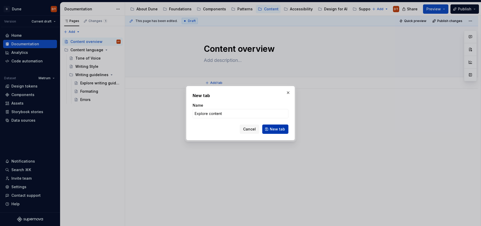
type input "Explore content"
click at [278, 131] on span "New tab" at bounding box center [277, 128] width 15 height 5
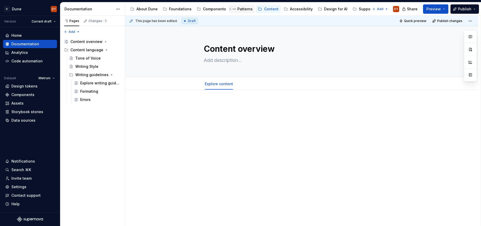
click at [240, 10] on div "Patterns" at bounding box center [244, 8] width 15 height 5
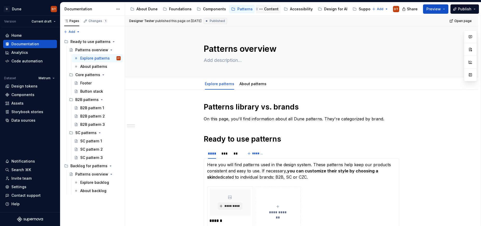
click at [264, 10] on div "Content" at bounding box center [271, 8] width 14 height 5
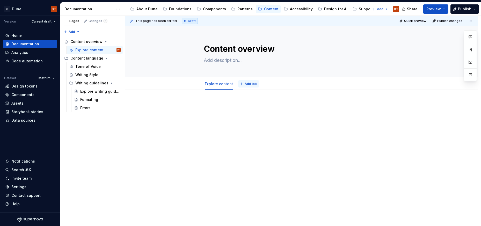
type textarea "*"
click at [243, 84] on button "Add tab" at bounding box center [248, 83] width 21 height 7
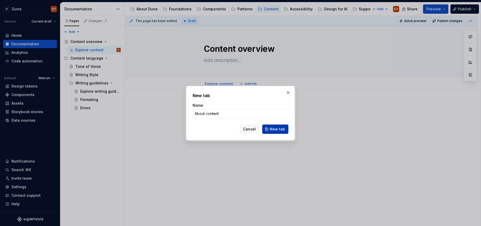
type input "About content"
click at [270, 129] on button "New tab" at bounding box center [275, 128] width 26 height 9
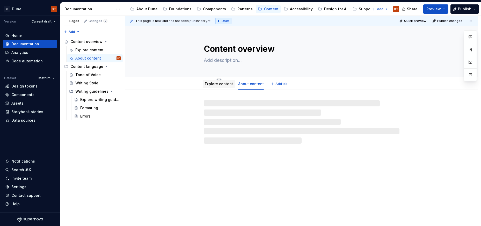
click at [212, 83] on link "Explore content" at bounding box center [219, 83] width 28 height 4
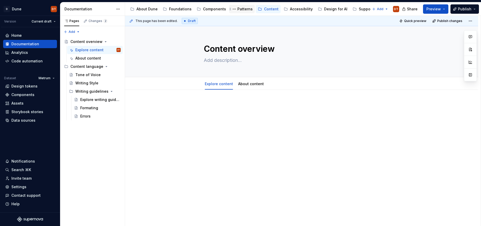
click at [244, 10] on div "Patterns" at bounding box center [244, 8] width 15 height 5
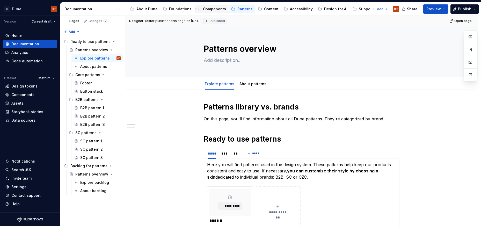
click at [210, 8] on div "Components" at bounding box center [214, 8] width 23 height 5
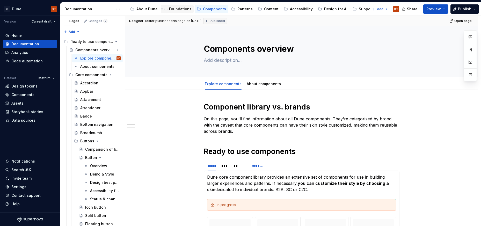
click at [178, 11] on div "Foundations" at bounding box center [180, 8] width 23 height 5
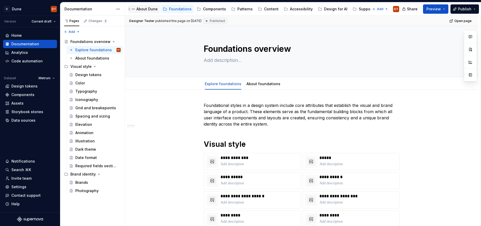
click at [146, 10] on div "About Dune" at bounding box center [146, 8] width 21 height 5
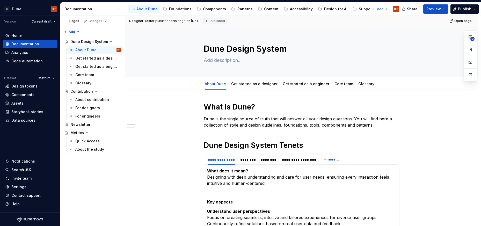
click at [139, 9] on div "About Dune" at bounding box center [146, 8] width 21 height 5
click at [461, 9] on span "Publish" at bounding box center [464, 8] width 13 height 5
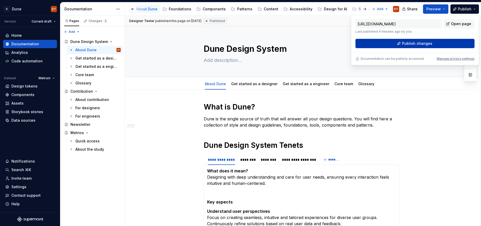
click at [413, 45] on span "Publish changes" at bounding box center [417, 43] width 30 height 5
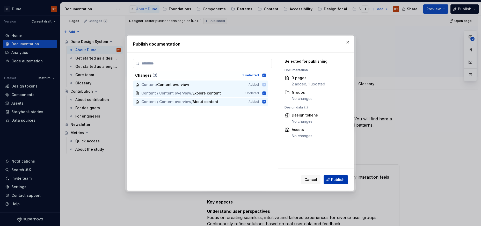
click at [334, 178] on span "Publish" at bounding box center [337, 179] width 13 height 5
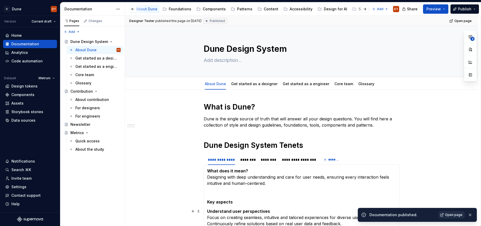
click at [448, 215] on span "Open page" at bounding box center [453, 215] width 17 height 4
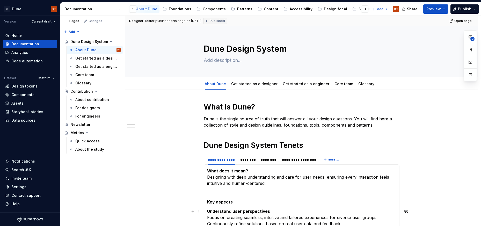
type textarea "*"
